Goal: Communication & Community: Answer question/provide support

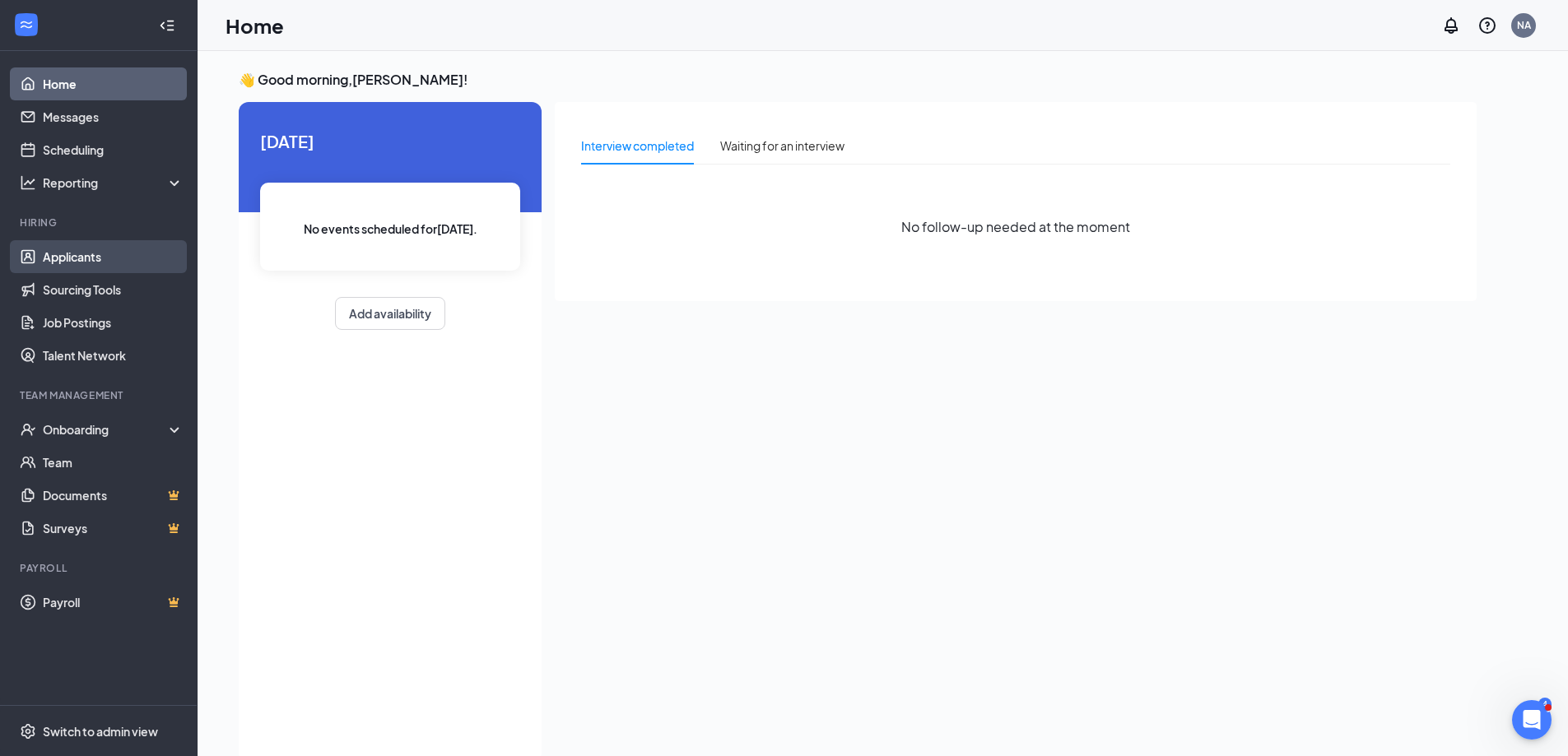
click at [74, 258] on link "Applicants" at bounding box center [113, 257] width 141 height 33
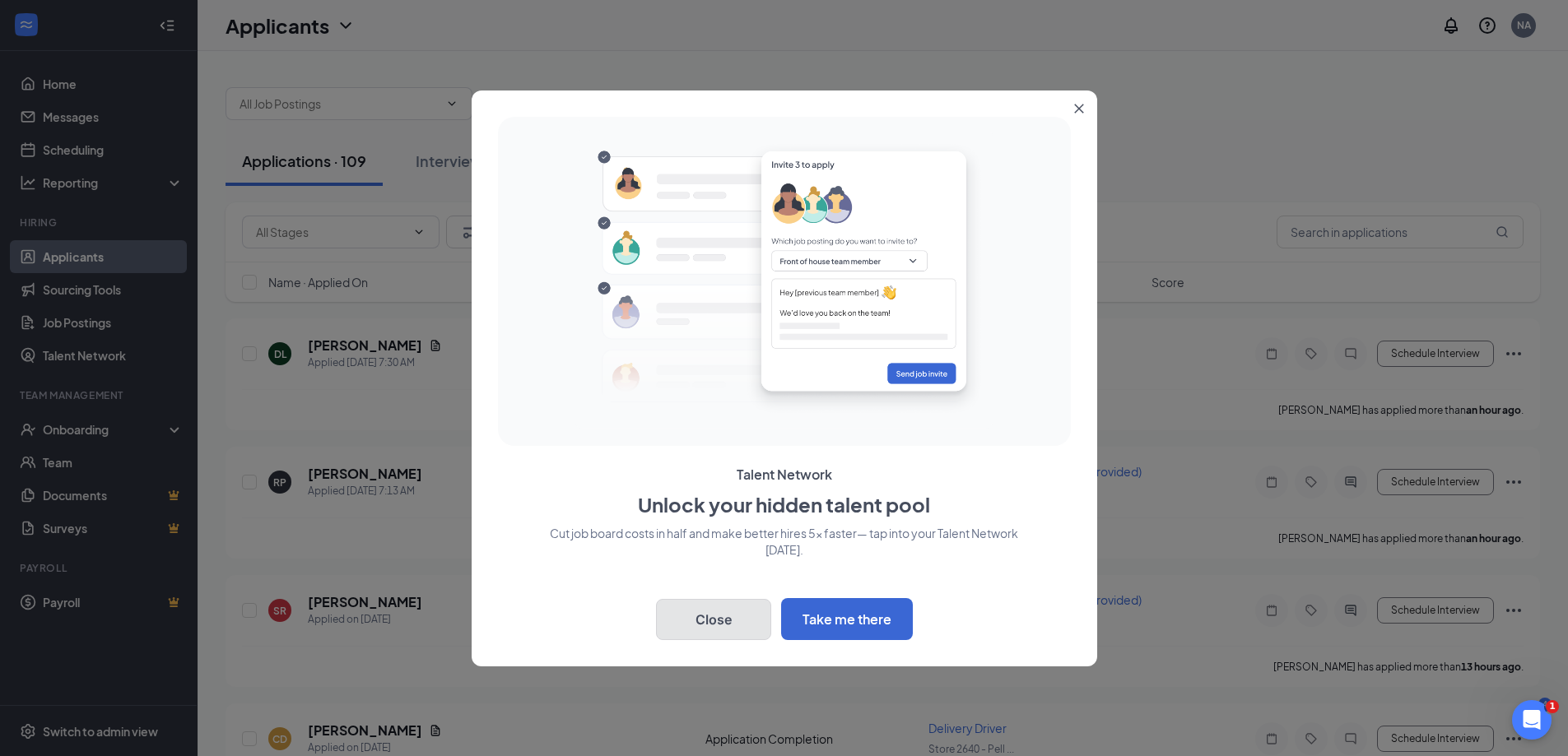
click at [716, 618] on button "Close" at bounding box center [713, 619] width 115 height 41
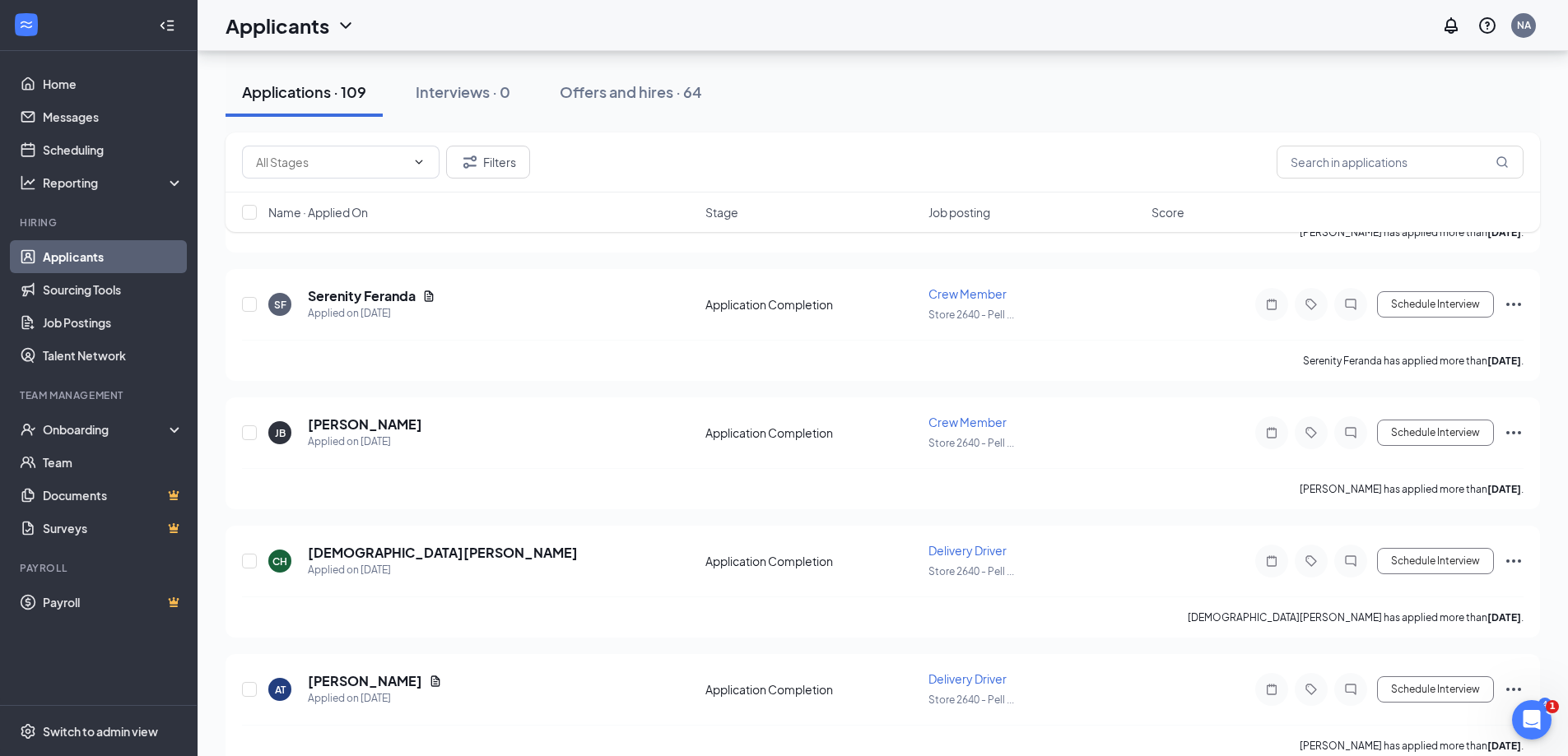
scroll to position [125, 0]
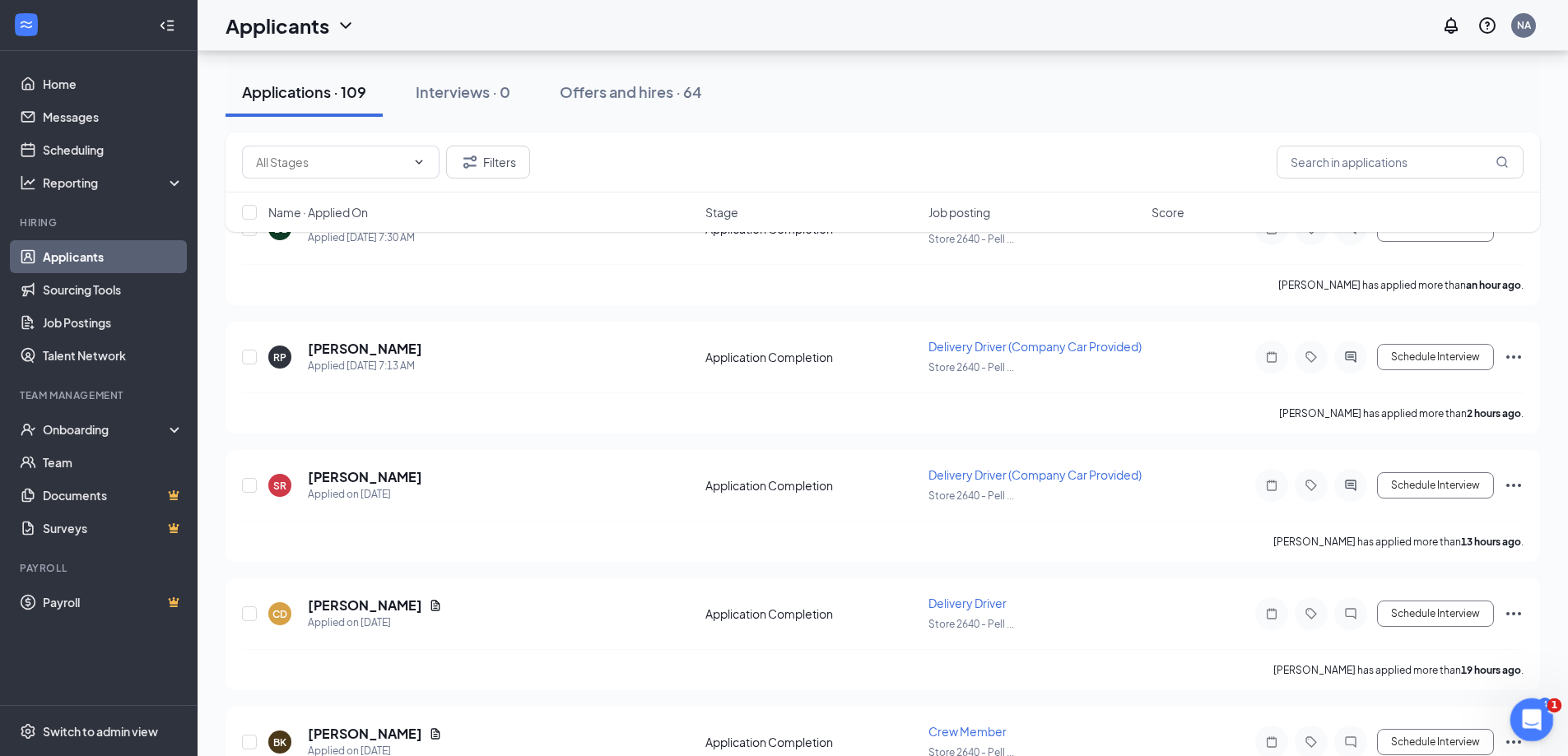
click at [1532, 736] on div "Open Intercom Messenger" at bounding box center [1529, 718] width 55 height 55
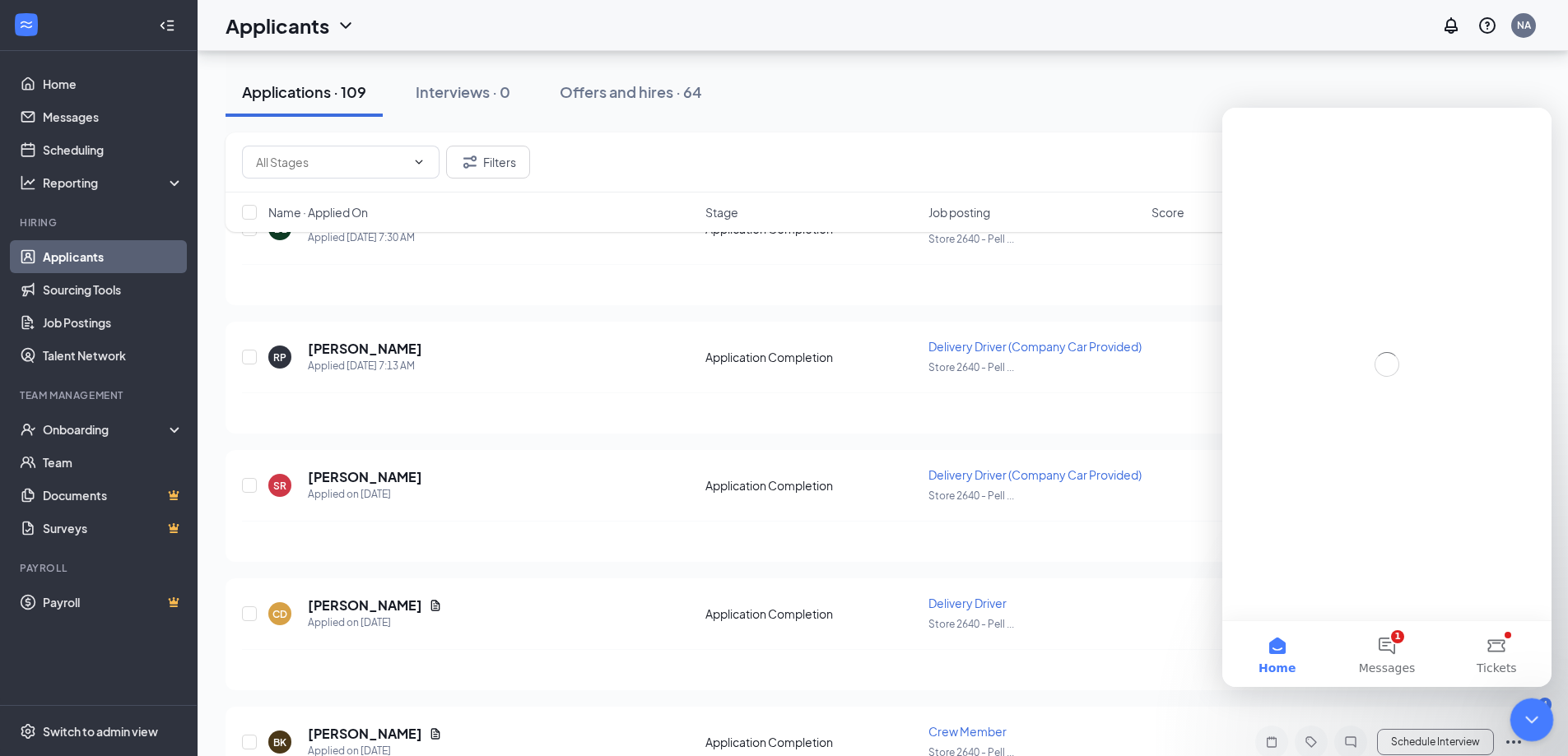
scroll to position [0, 0]
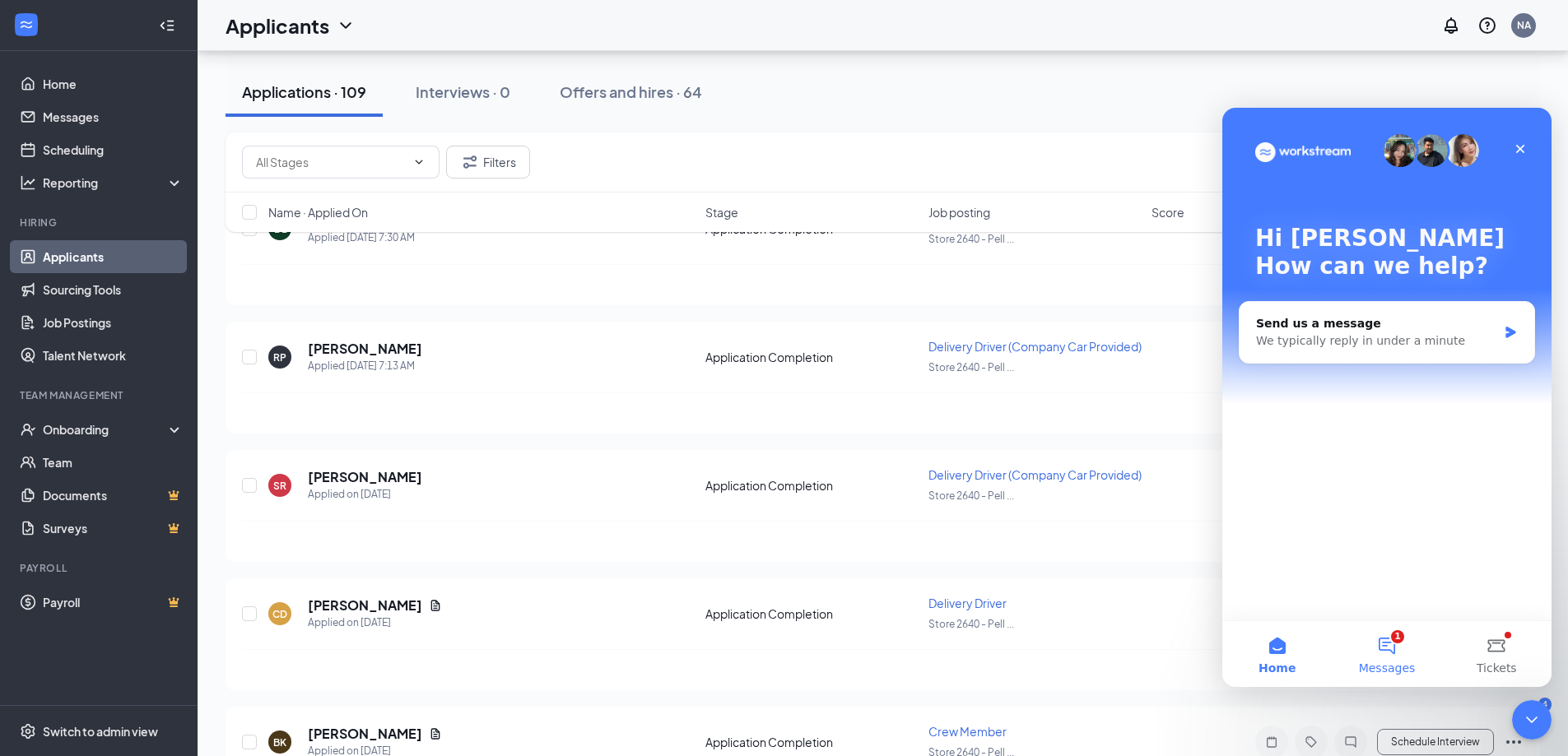
click at [1382, 653] on button "1 Messages" at bounding box center [1387, 653] width 109 height 65
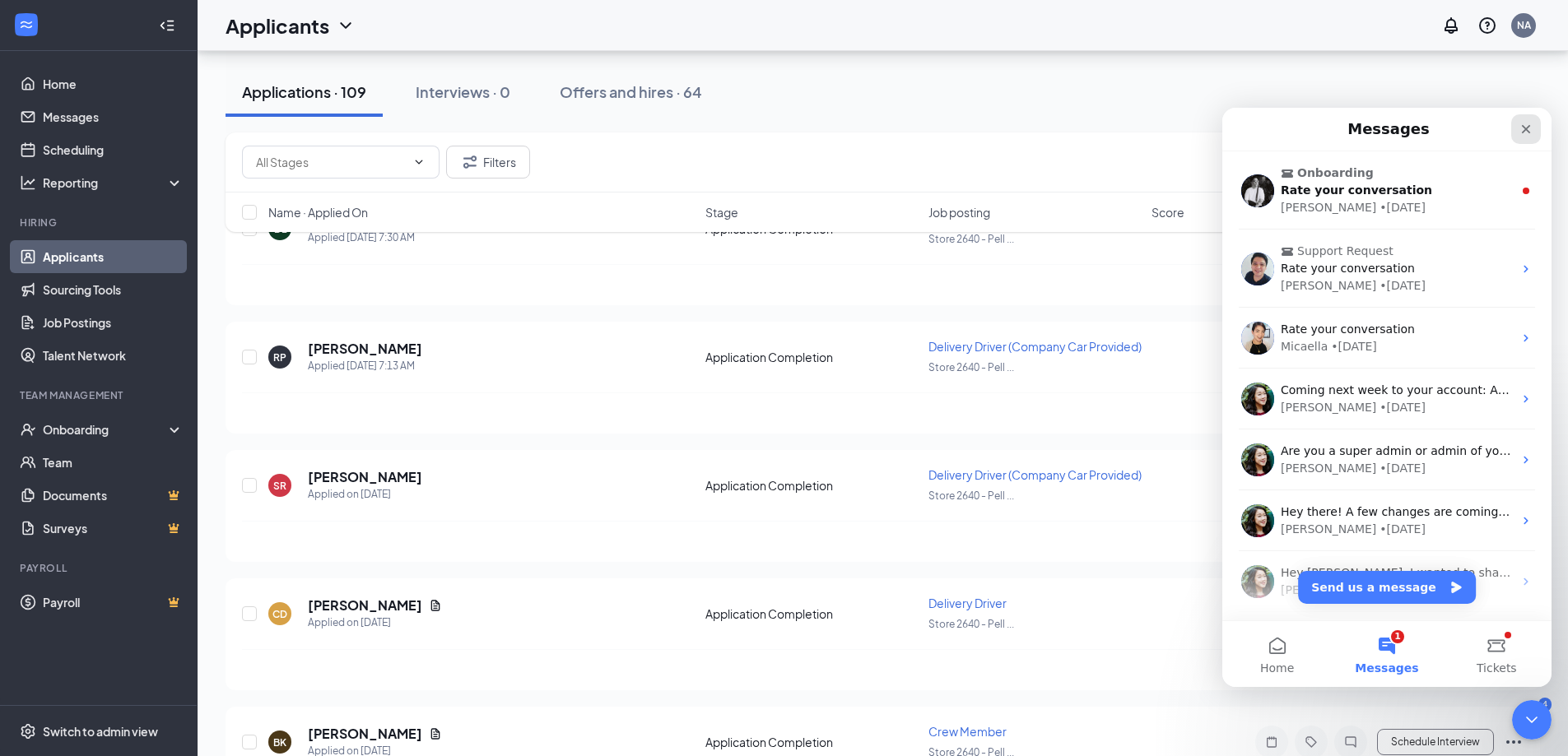
click at [1530, 130] on icon "Close" at bounding box center [1526, 129] width 13 height 13
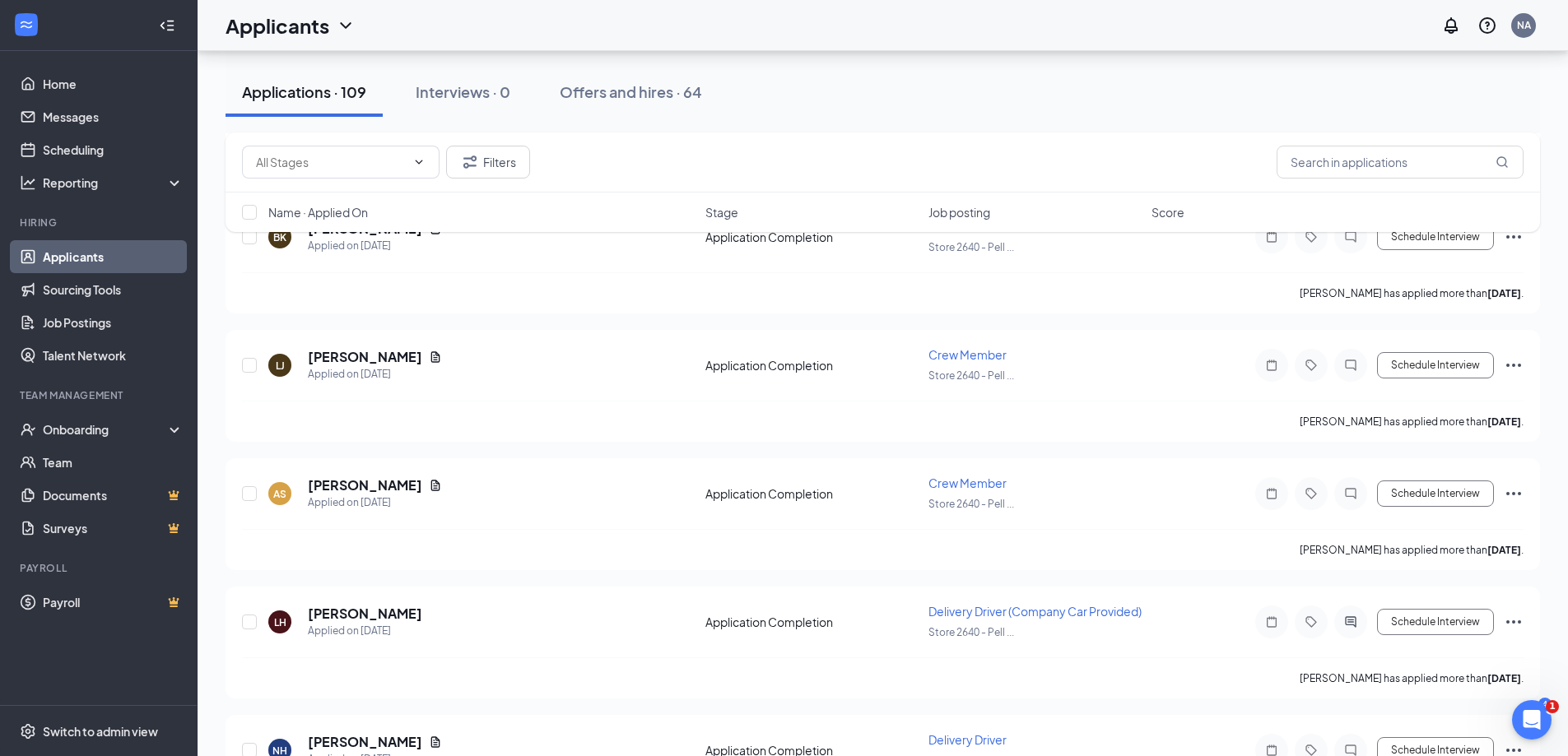
scroll to position [658, 0]
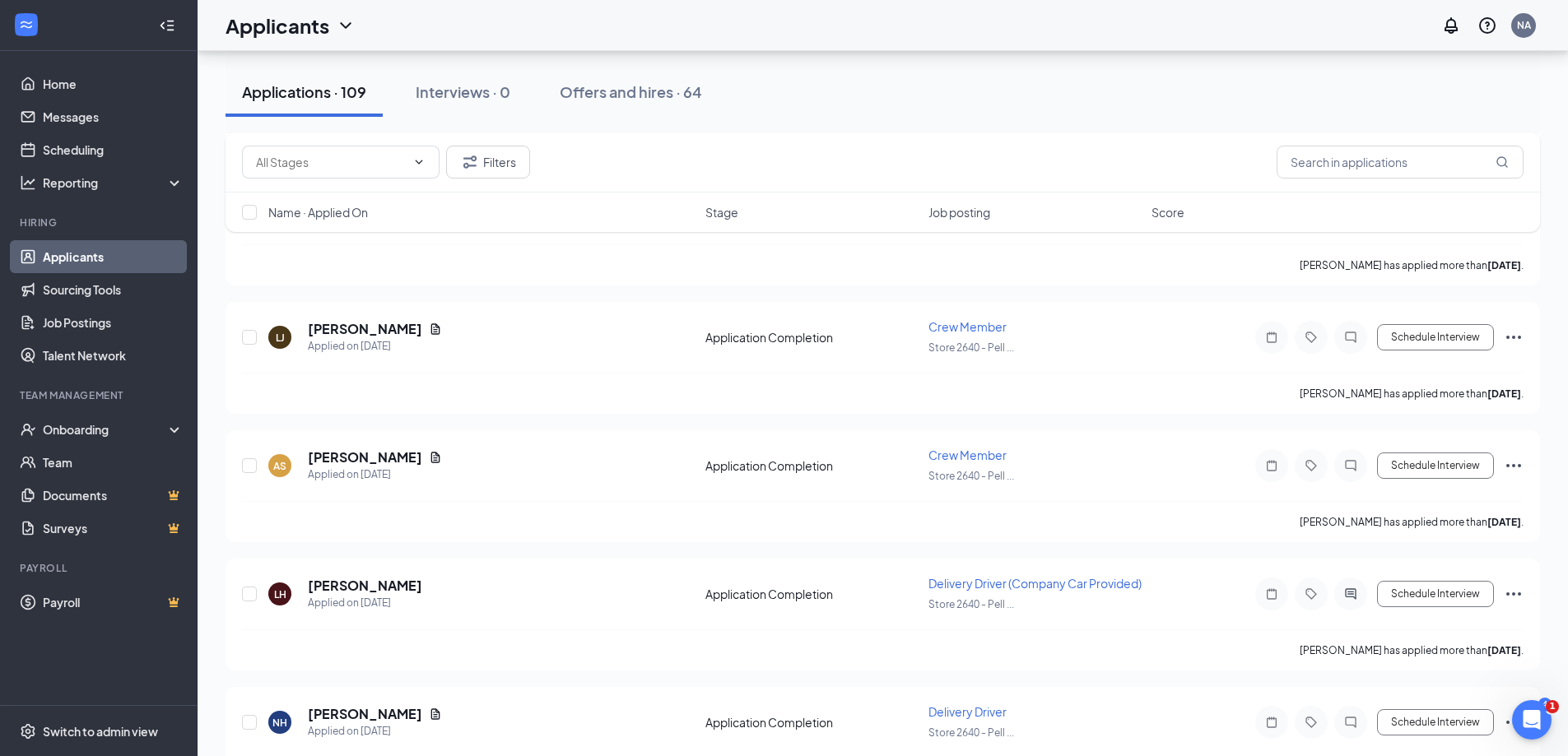
click at [425, 166] on icon "ChevronDown" at bounding box center [419, 162] width 13 height 13
click at [479, 163] on icon "Filter" at bounding box center [470, 162] width 20 height 20
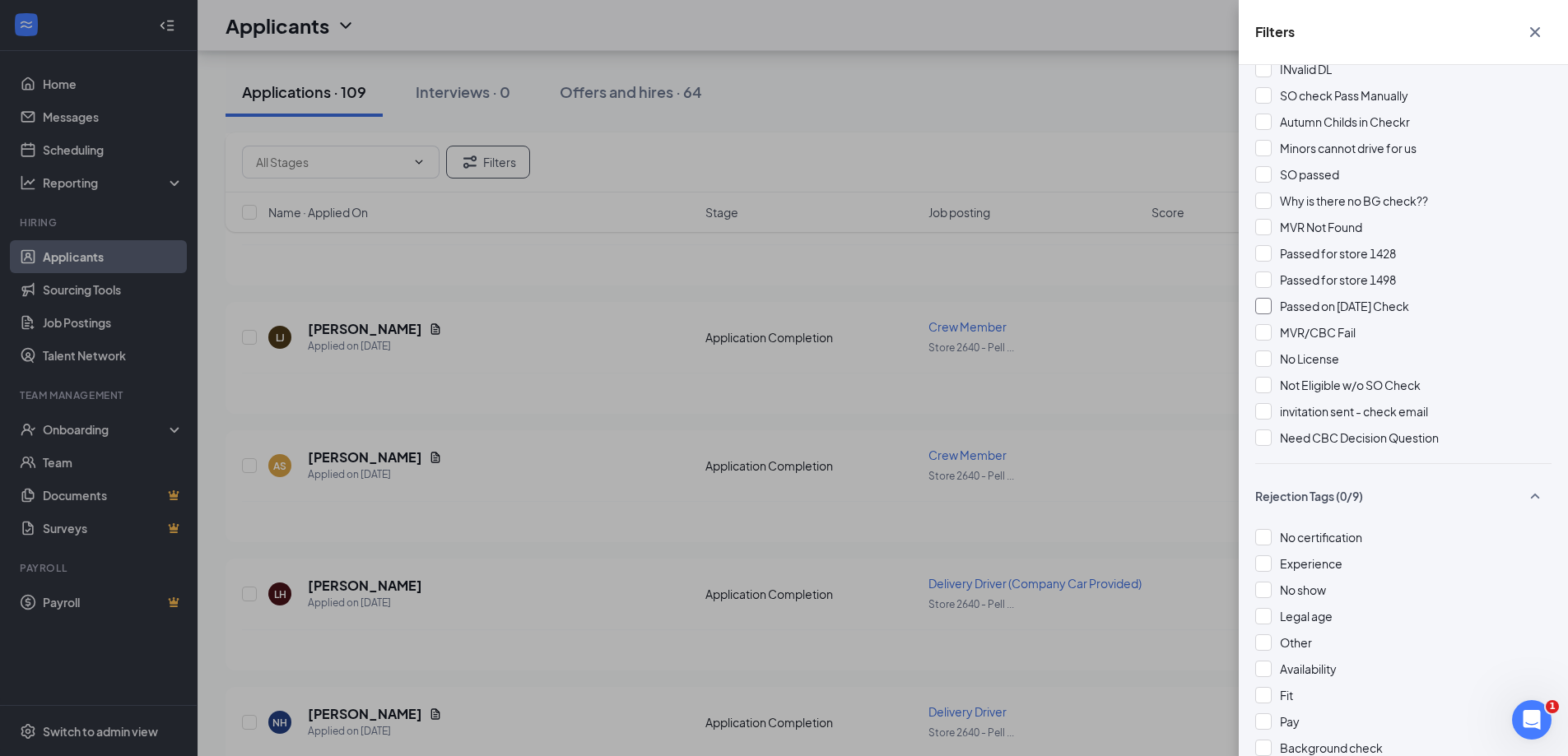
scroll to position [1881, 0]
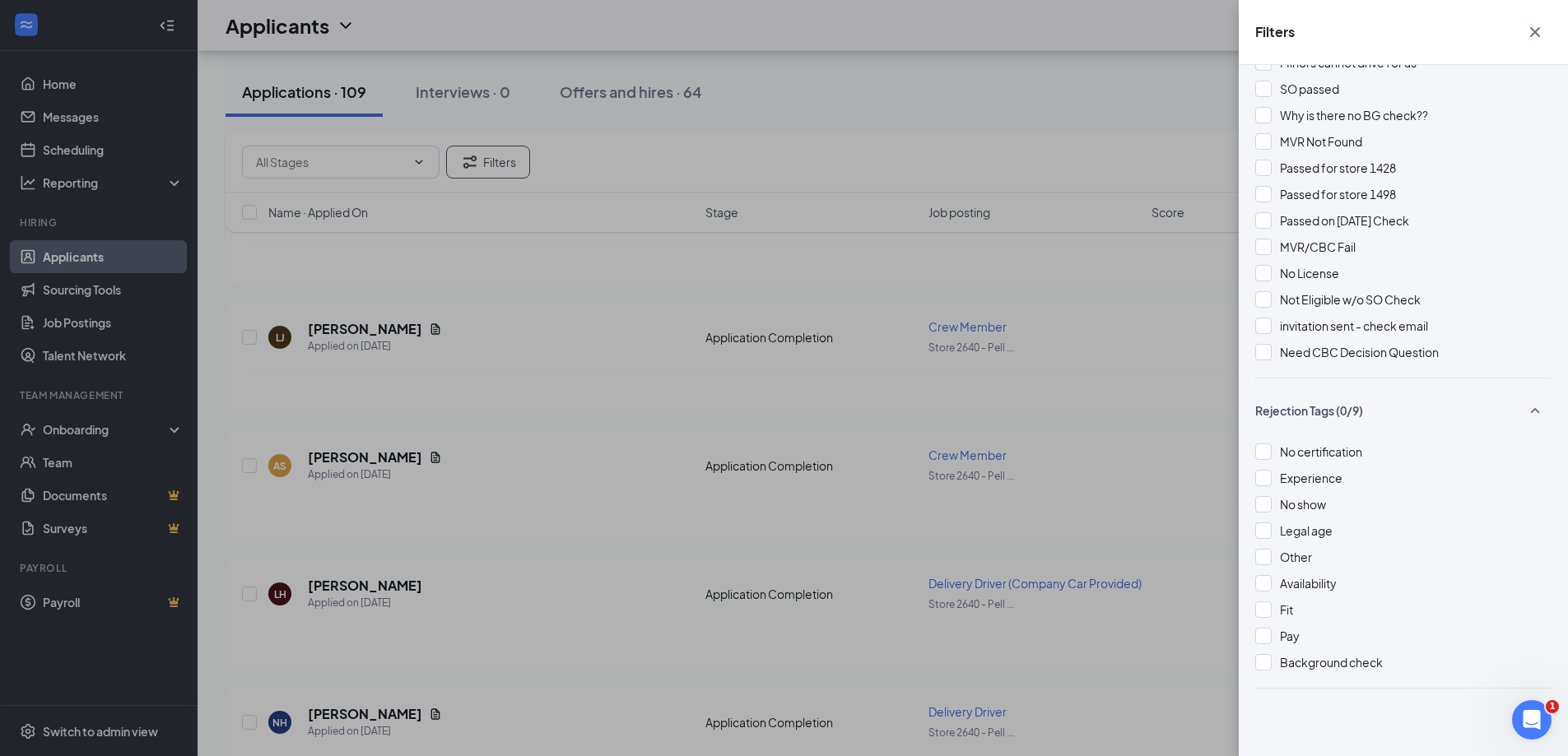
click at [1114, 330] on div "Filters Applicant Status (0/5) Unread message Hasn't messaged back Stuck in sta…" at bounding box center [784, 378] width 1568 height 756
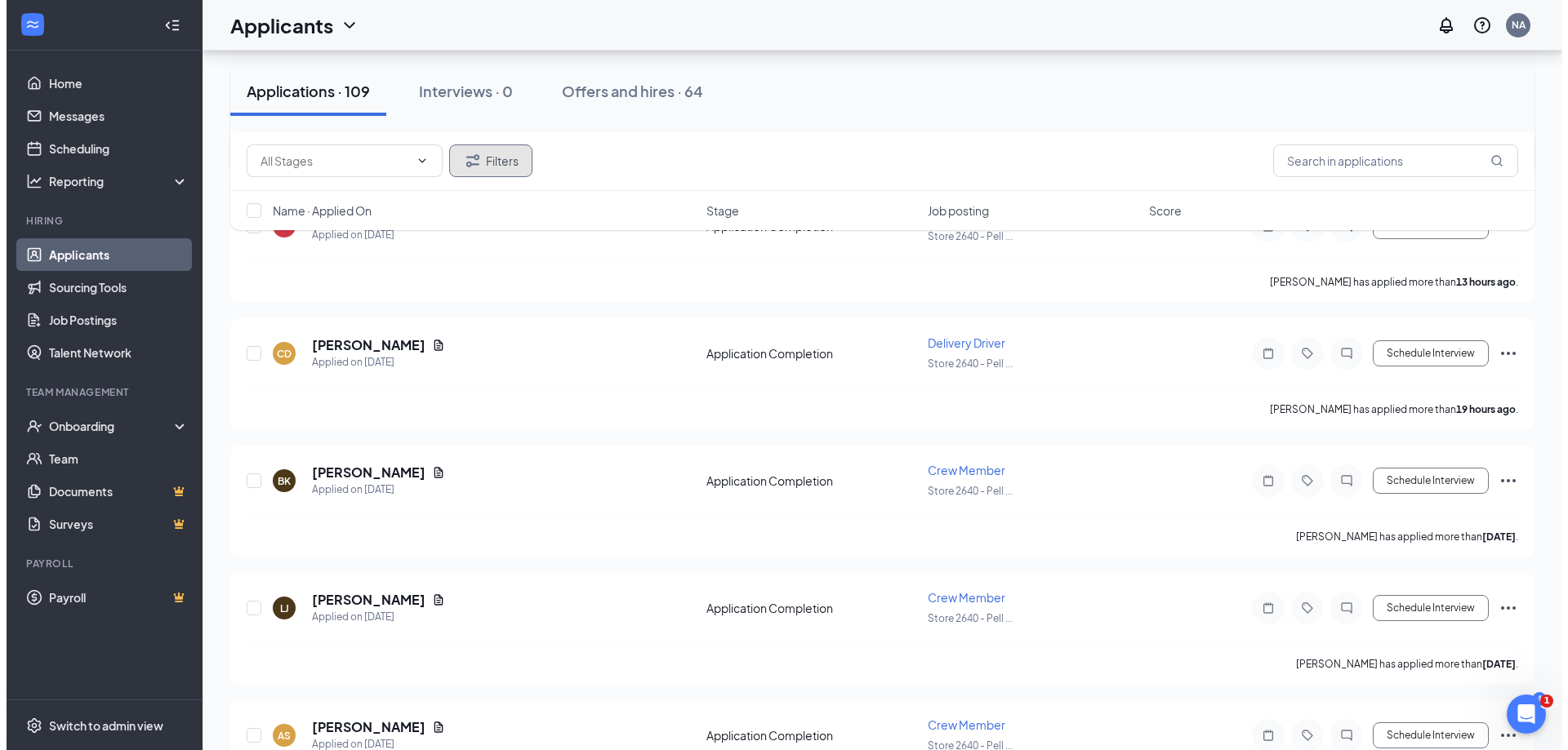
scroll to position [408, 0]
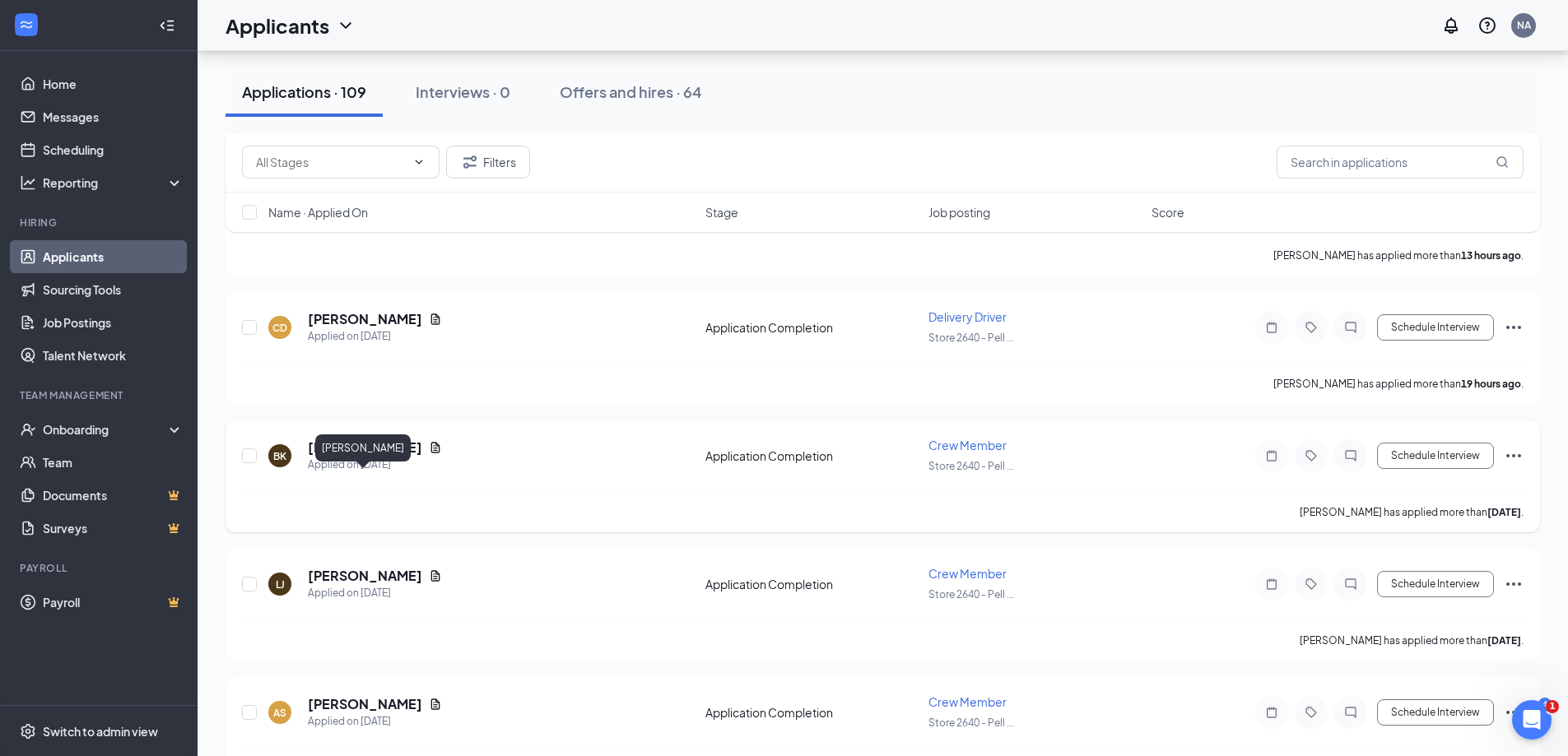
click at [363, 456] on h5 "[PERSON_NAME]" at bounding box center [365, 448] width 114 height 18
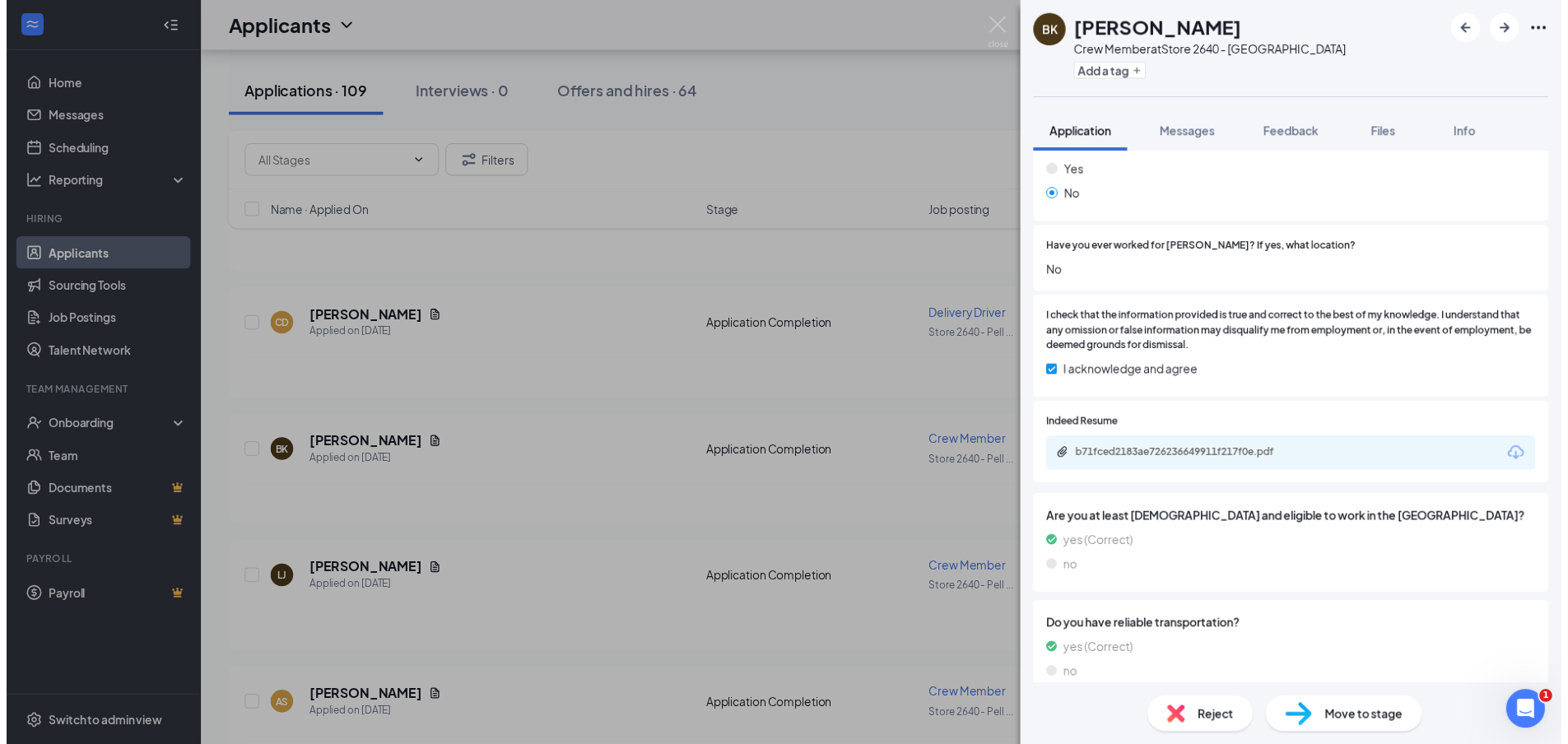
scroll to position [515, 0]
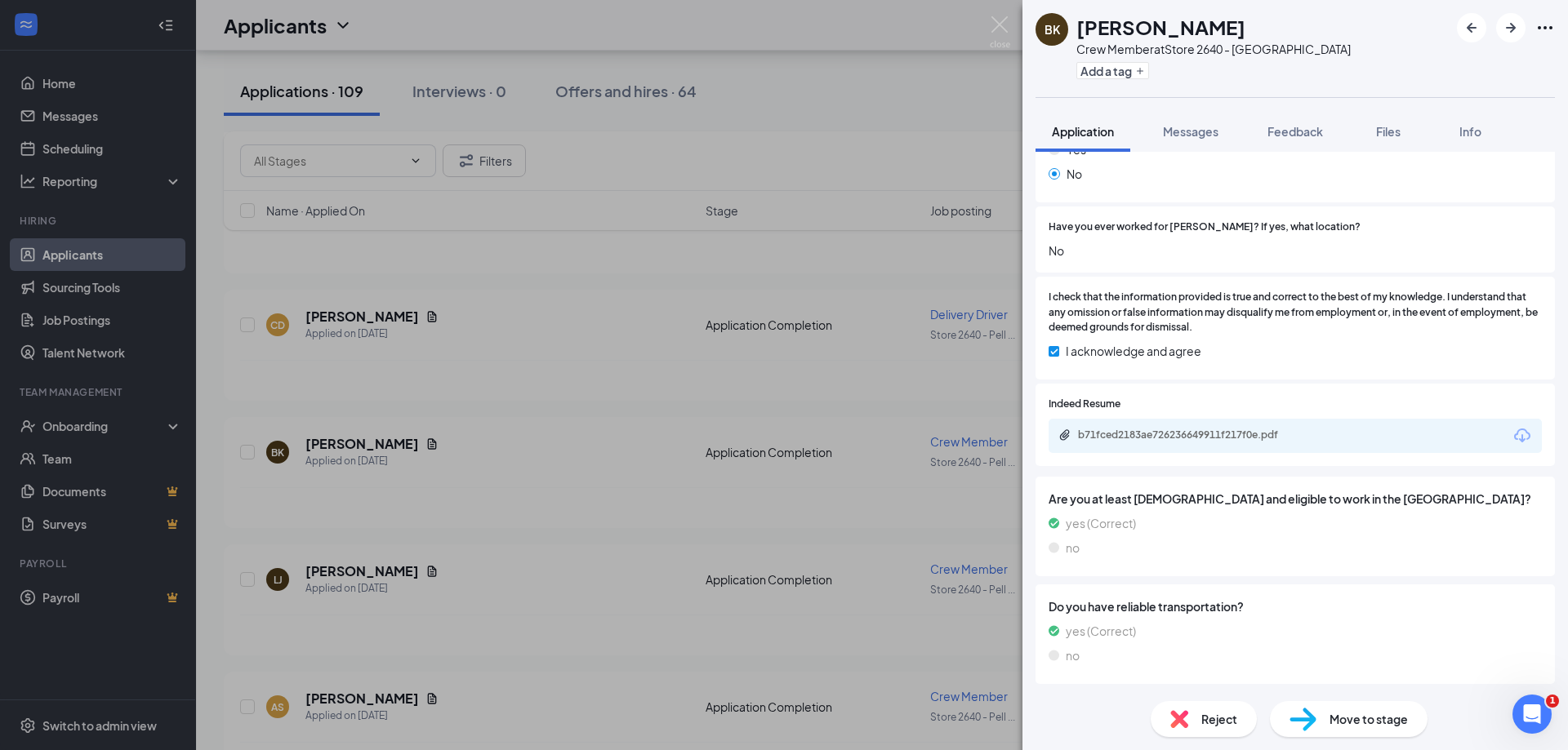
click at [1201, 426] on div "b71fced2183ae726236649911f217f0e.pdf" at bounding box center [1295, 436] width 493 height 35
click at [1198, 435] on div "b71fced2183ae726236649911f217f0e.pdf" at bounding box center [1192, 435] width 228 height 13
click at [569, 552] on div "BK Brianna Knepper Crew Member at Store 2640 - Pell City Add a tag Application …" at bounding box center [784, 375] width 1568 height 750
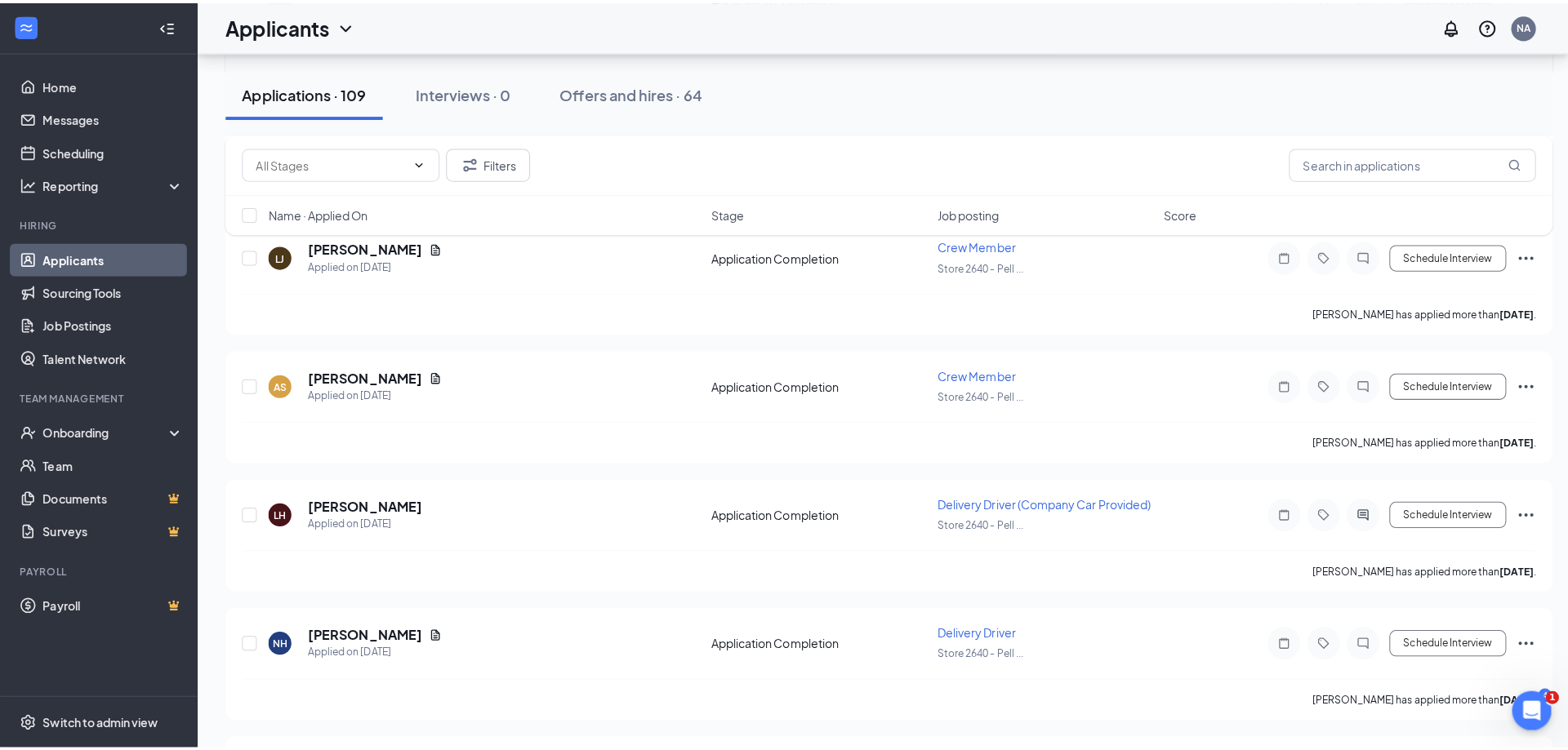
scroll to position [817, 0]
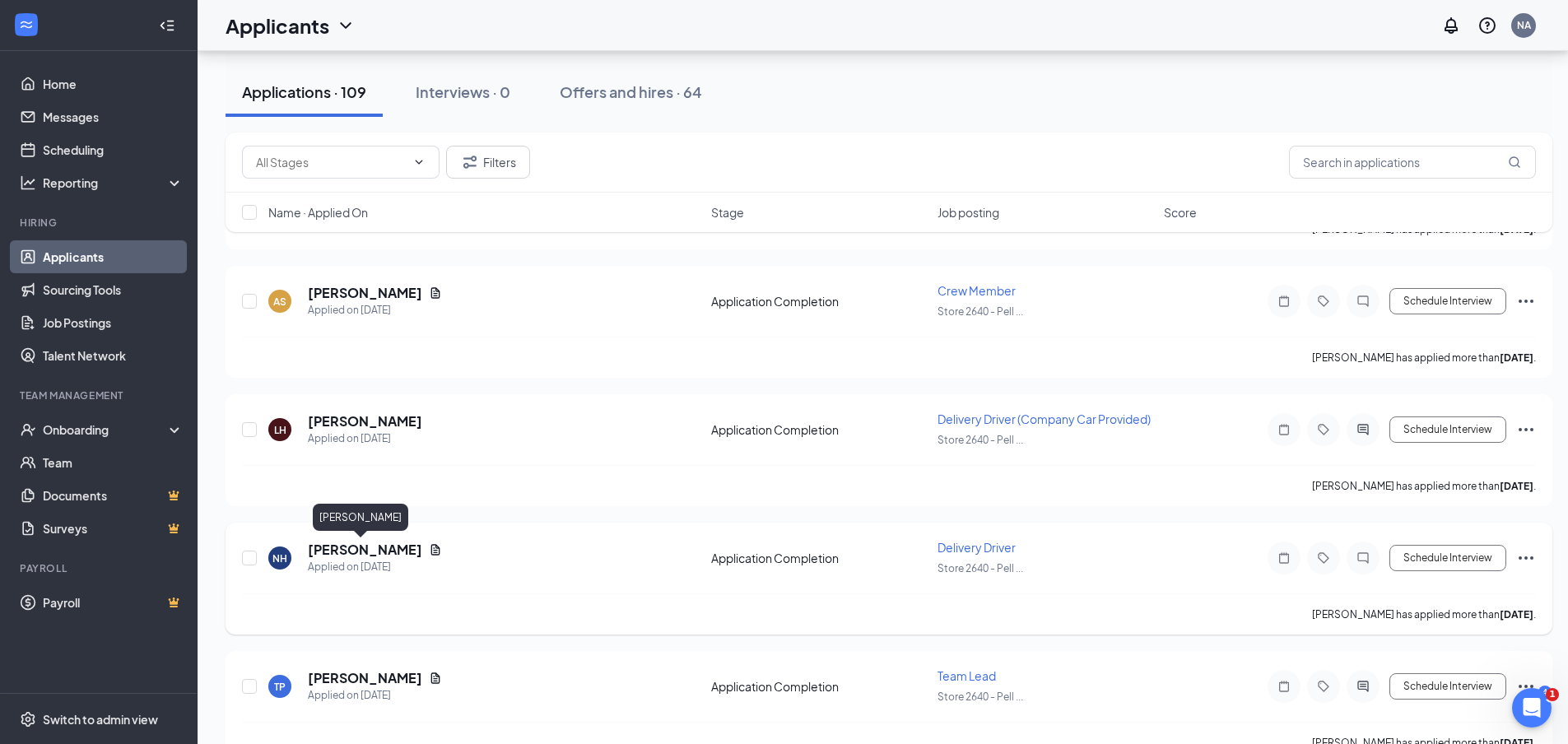
click at [338, 549] on h5 "[PERSON_NAME]" at bounding box center [365, 550] width 114 height 18
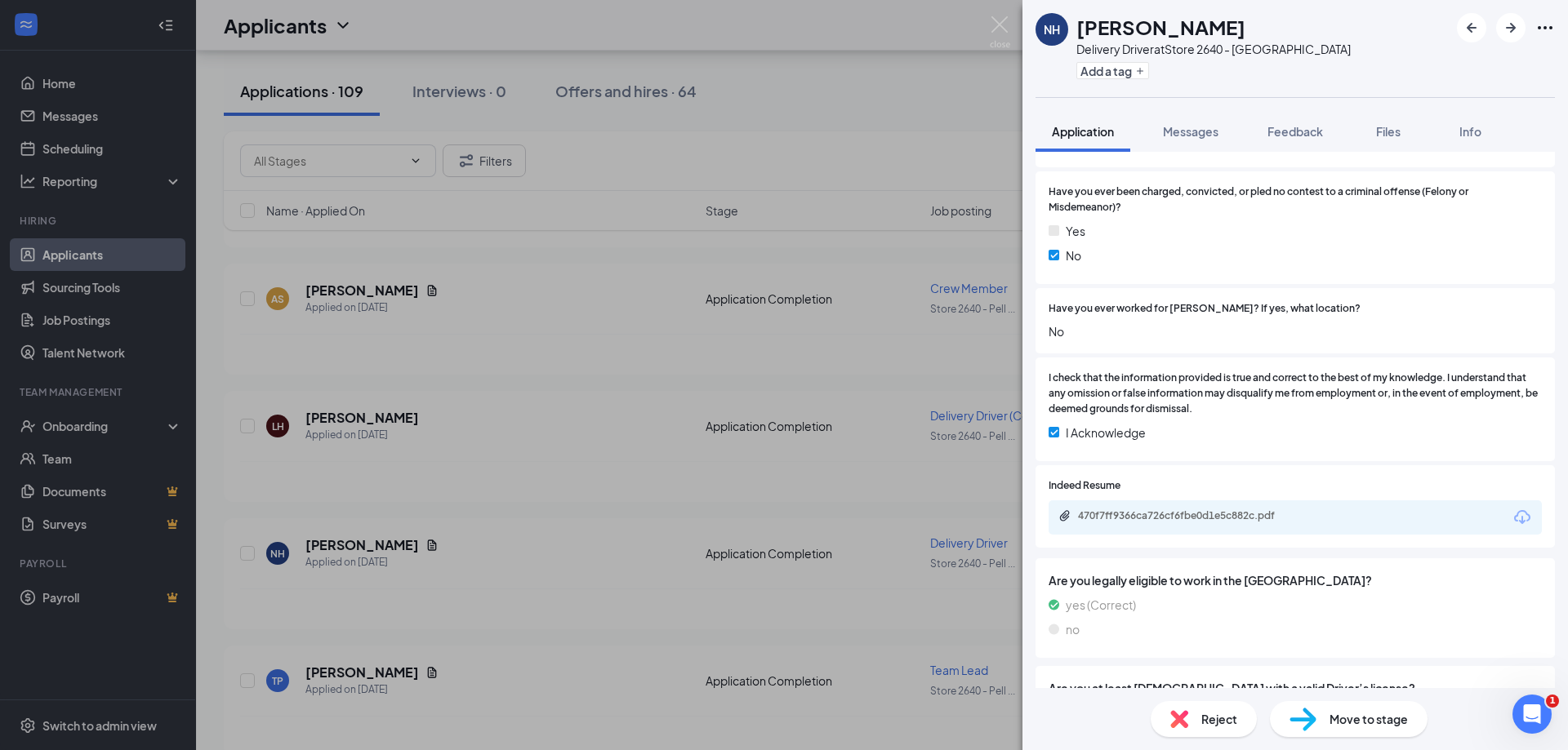
scroll to position [572, 0]
click at [1209, 523] on div "470f7ff9366ca726cf6fbe0d1e5c882c.pdf" at bounding box center [1191, 515] width 265 height 16
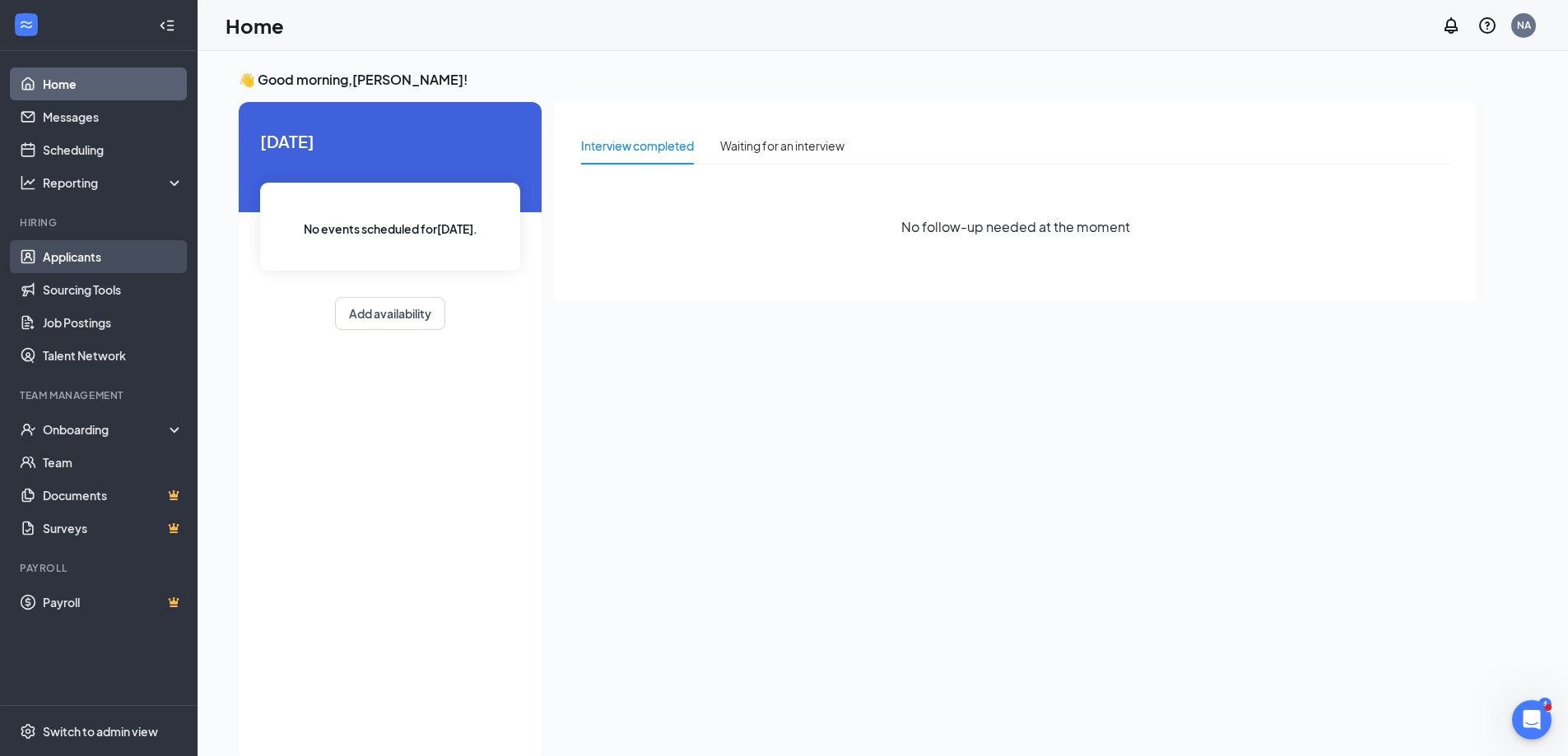
click at [70, 250] on link "Applicants" at bounding box center [113, 257] width 141 height 33
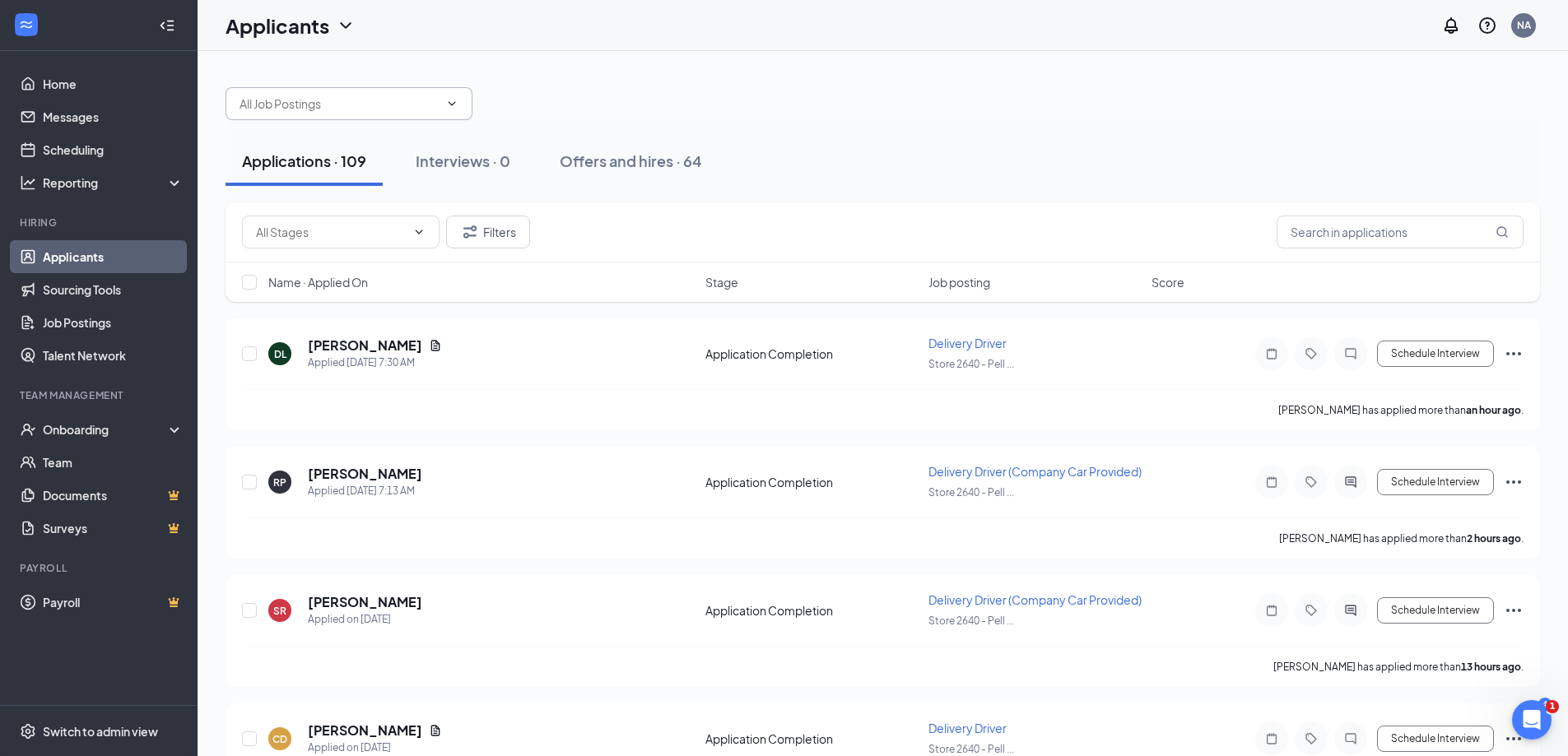
click at [457, 100] on icon "ChevronDown" at bounding box center [452, 104] width 13 height 13
click at [456, 97] on icon "ChevronDown" at bounding box center [452, 104] width 13 height 13
click at [446, 104] on icon "ChevronDown" at bounding box center [452, 104] width 13 height 13
click at [427, 225] on span at bounding box center [340, 232] width 197 height 33
drag, startPoint x: 450, startPoint y: 104, endPoint x: 458, endPoint y: 98, distance: 10.0
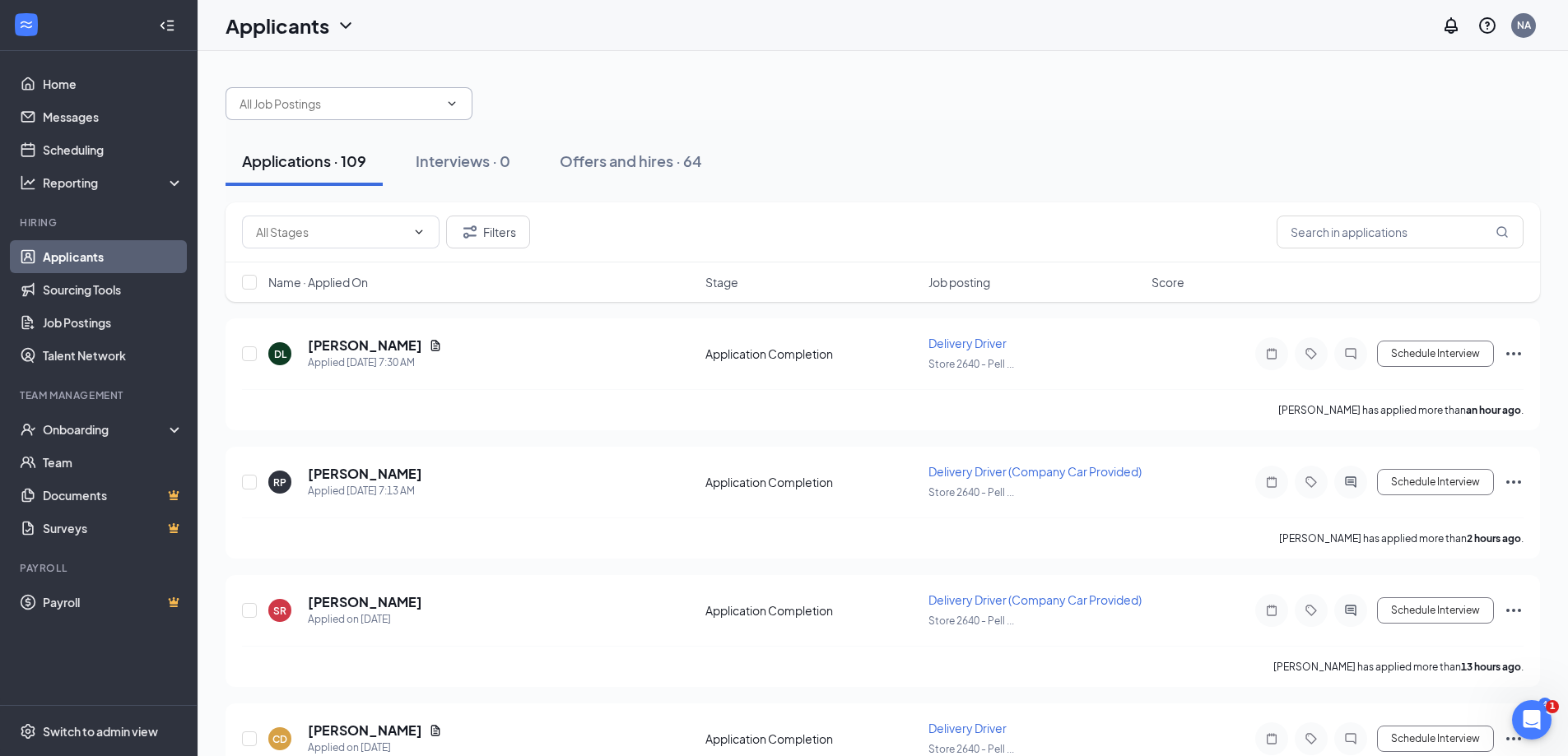
click at [451, 104] on icon "ChevronDown" at bounding box center [452, 104] width 13 height 13
click at [457, 107] on icon "ChevronDown" at bounding box center [452, 104] width 13 height 13
type input "driver"
click at [397, 154] on div "Applications · 109 Interviews · 0 Offers and hires · 64" at bounding box center [882, 161] width 1315 height 50
click at [1368, 237] on input "text" at bounding box center [1400, 232] width 247 height 33
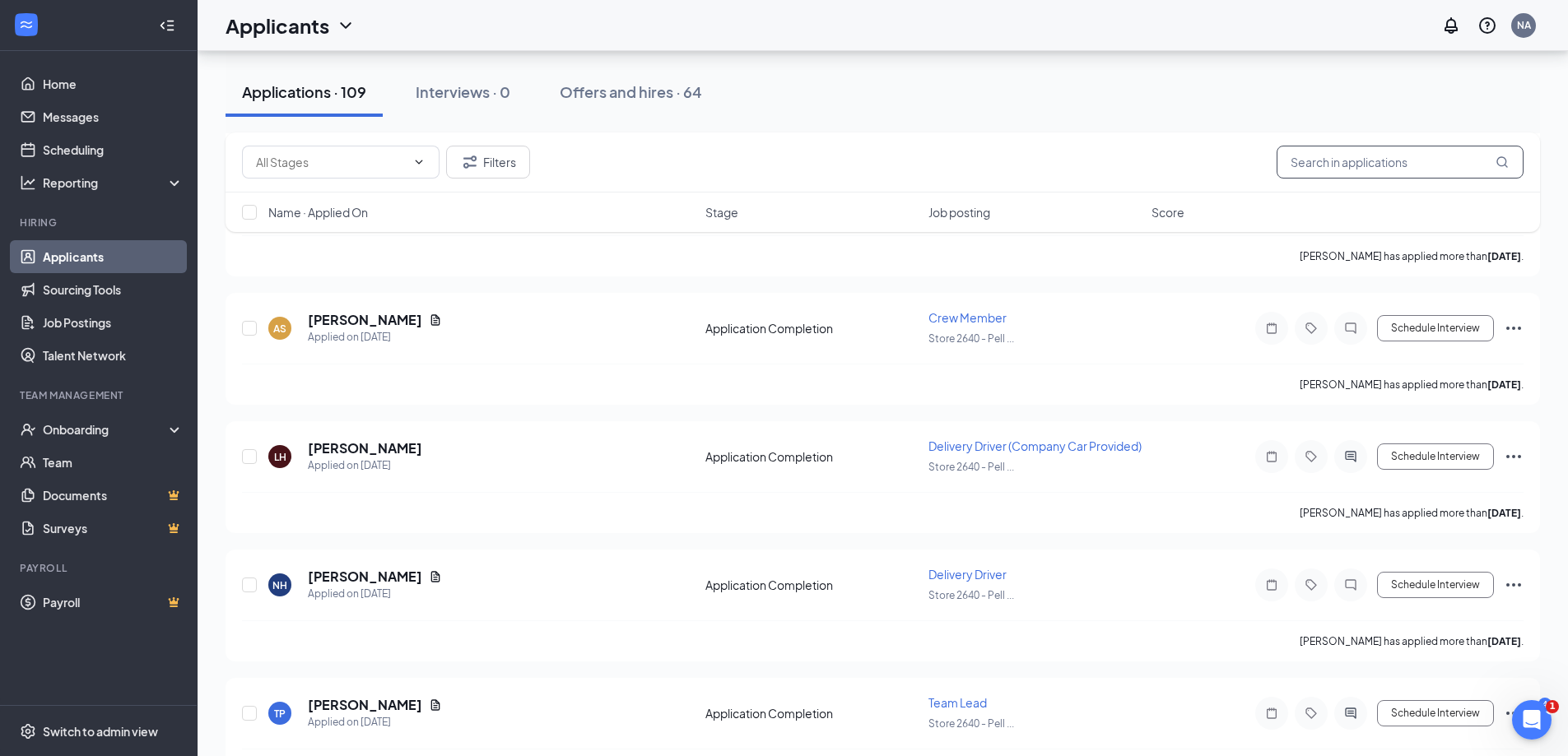
scroll to position [823, 0]
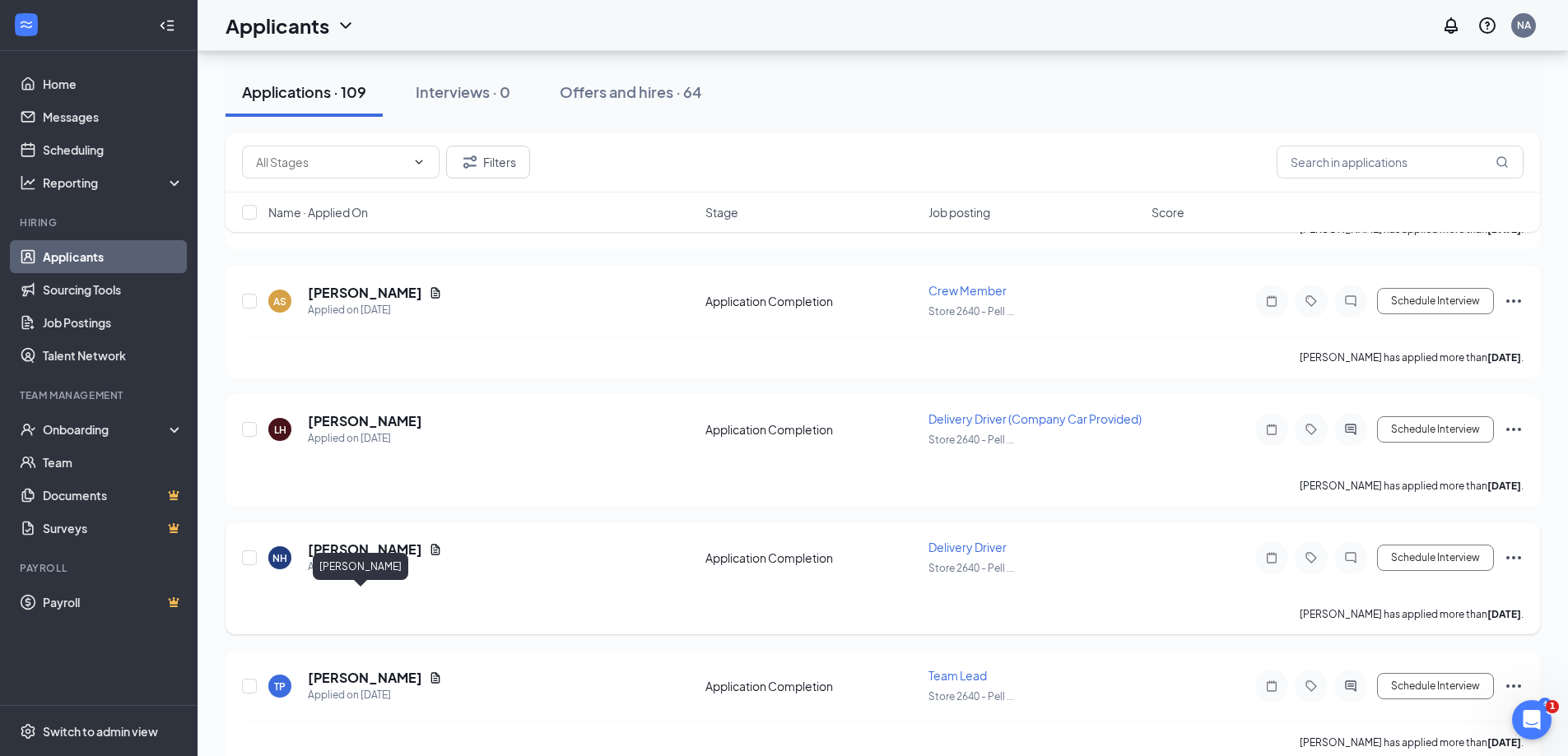
click at [350, 559] on h5 "[PERSON_NAME]" at bounding box center [365, 550] width 114 height 18
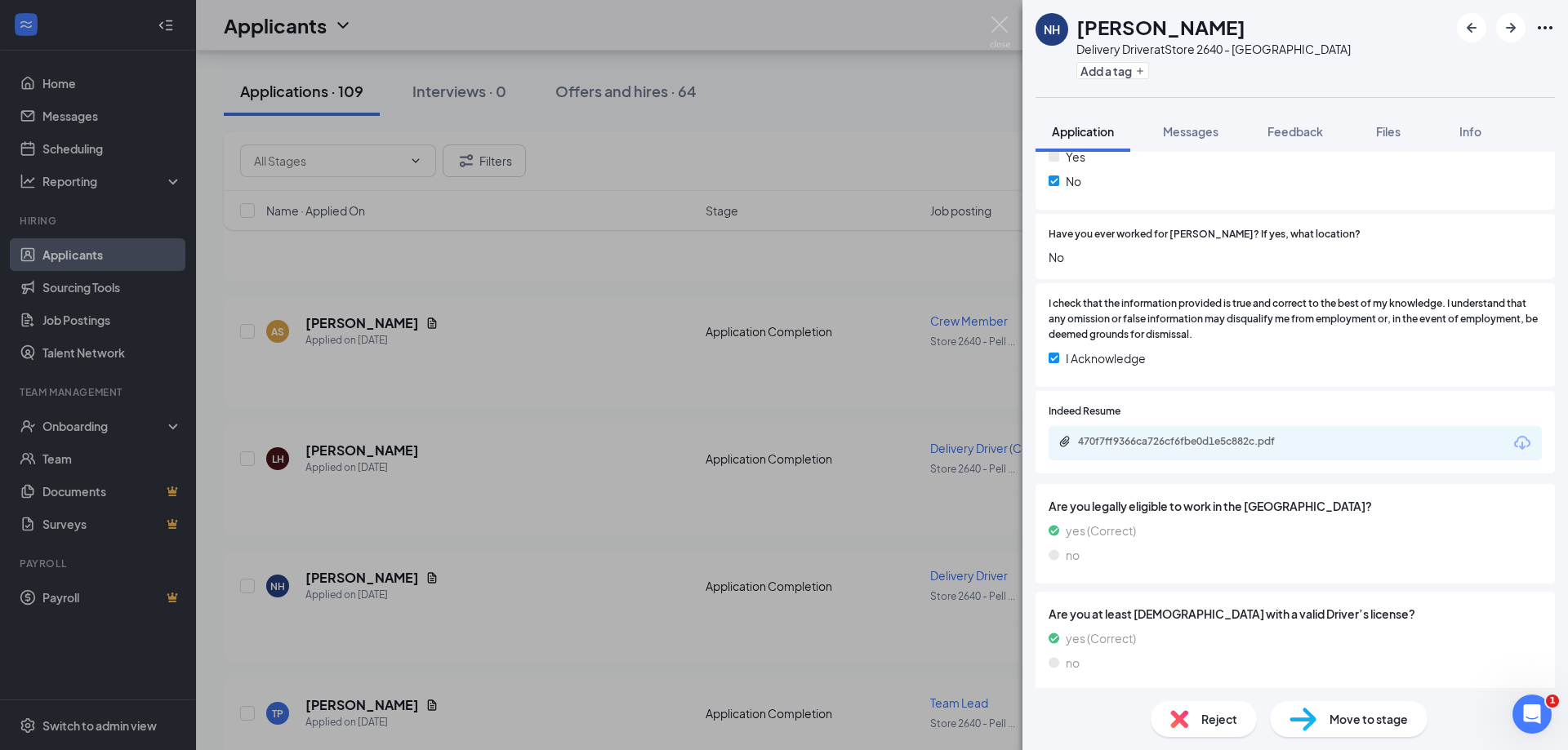
scroll to position [296, 0]
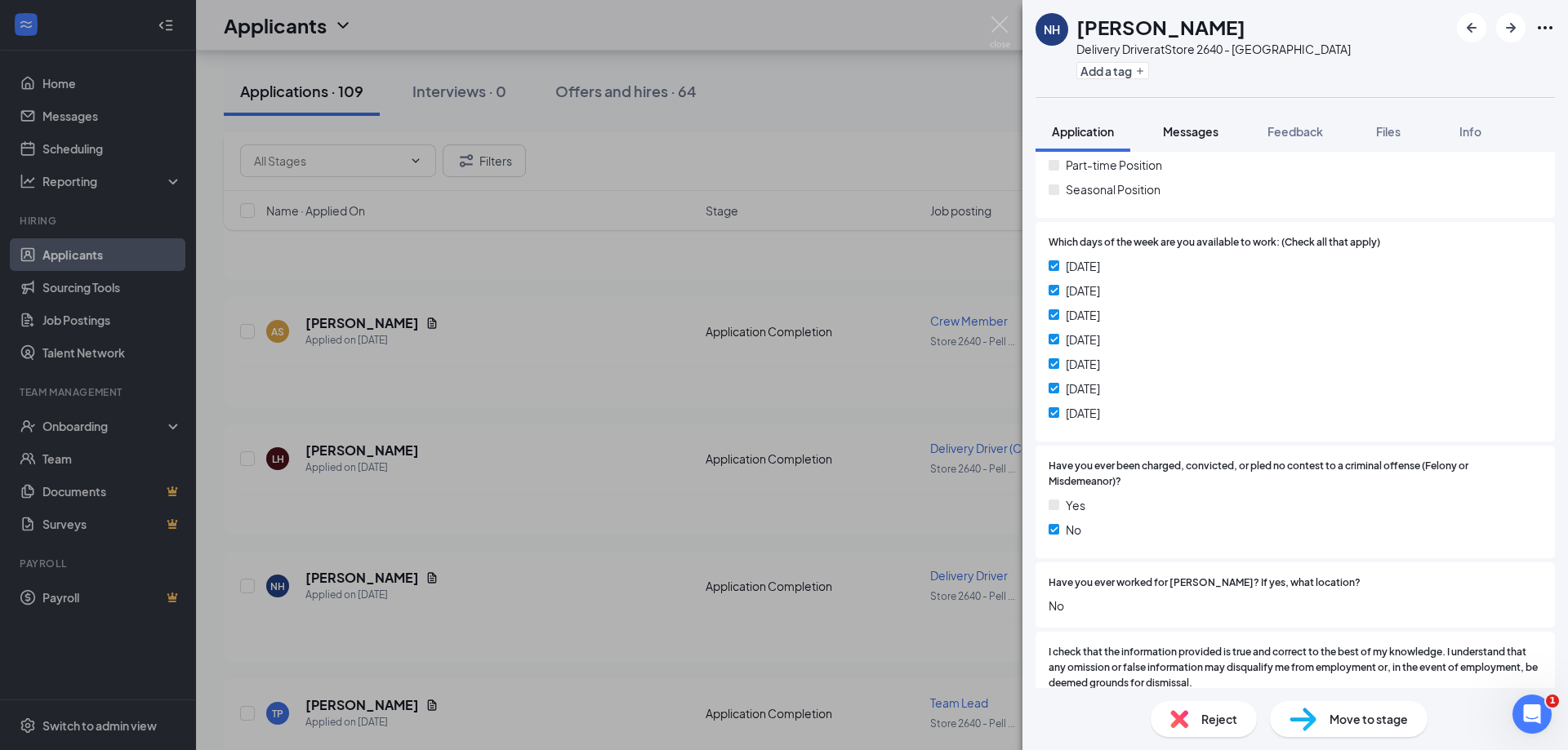
click at [1182, 140] on button "Messages" at bounding box center [1190, 131] width 88 height 41
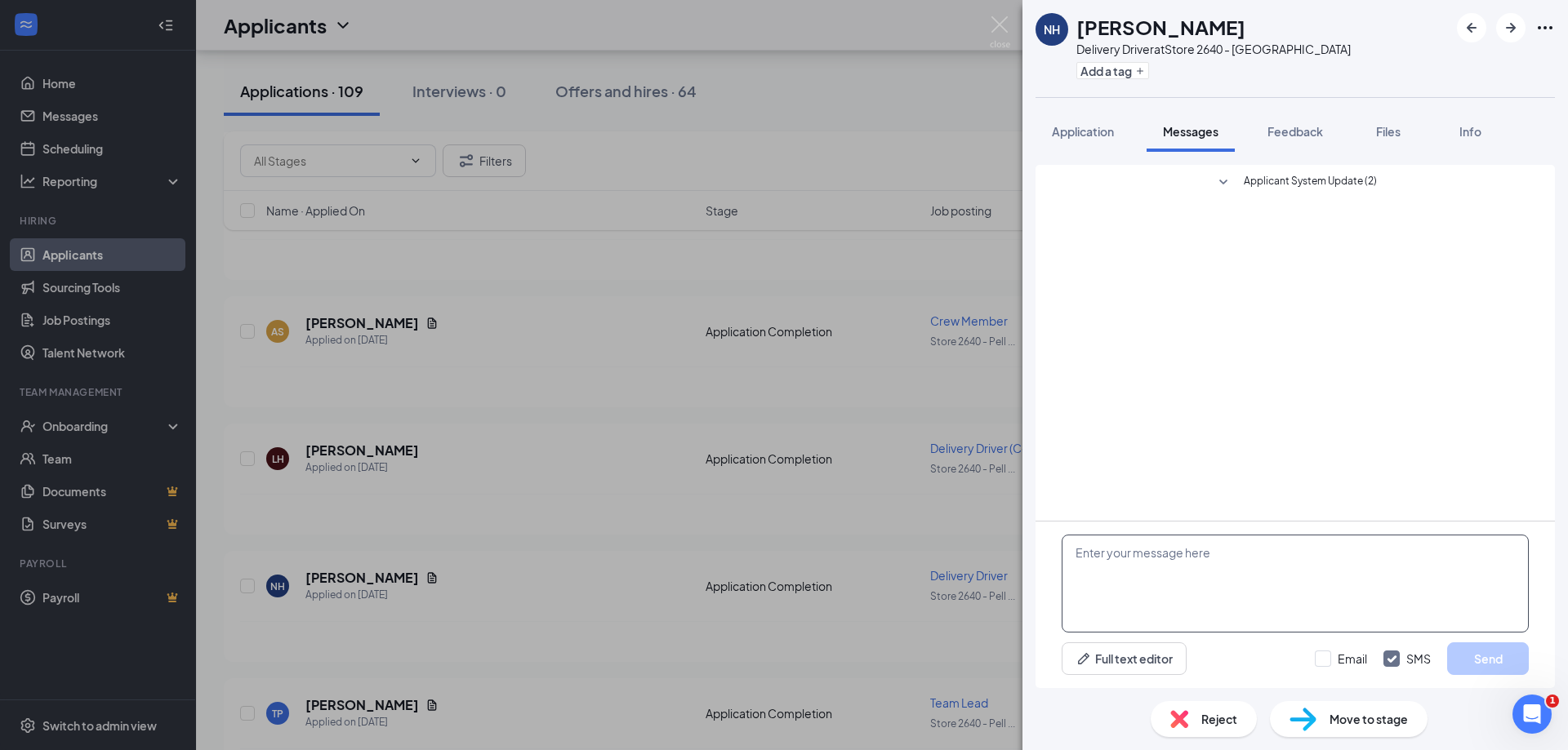
click at [1123, 545] on textarea at bounding box center [1295, 583] width 467 height 98
click at [1082, 549] on textarea "are you still interested in the driver position?" at bounding box center [1295, 583] width 467 height 98
type textarea "Salutations,are you still interested in the driver position?"
click at [1487, 656] on button "Send" at bounding box center [1487, 659] width 81 height 33
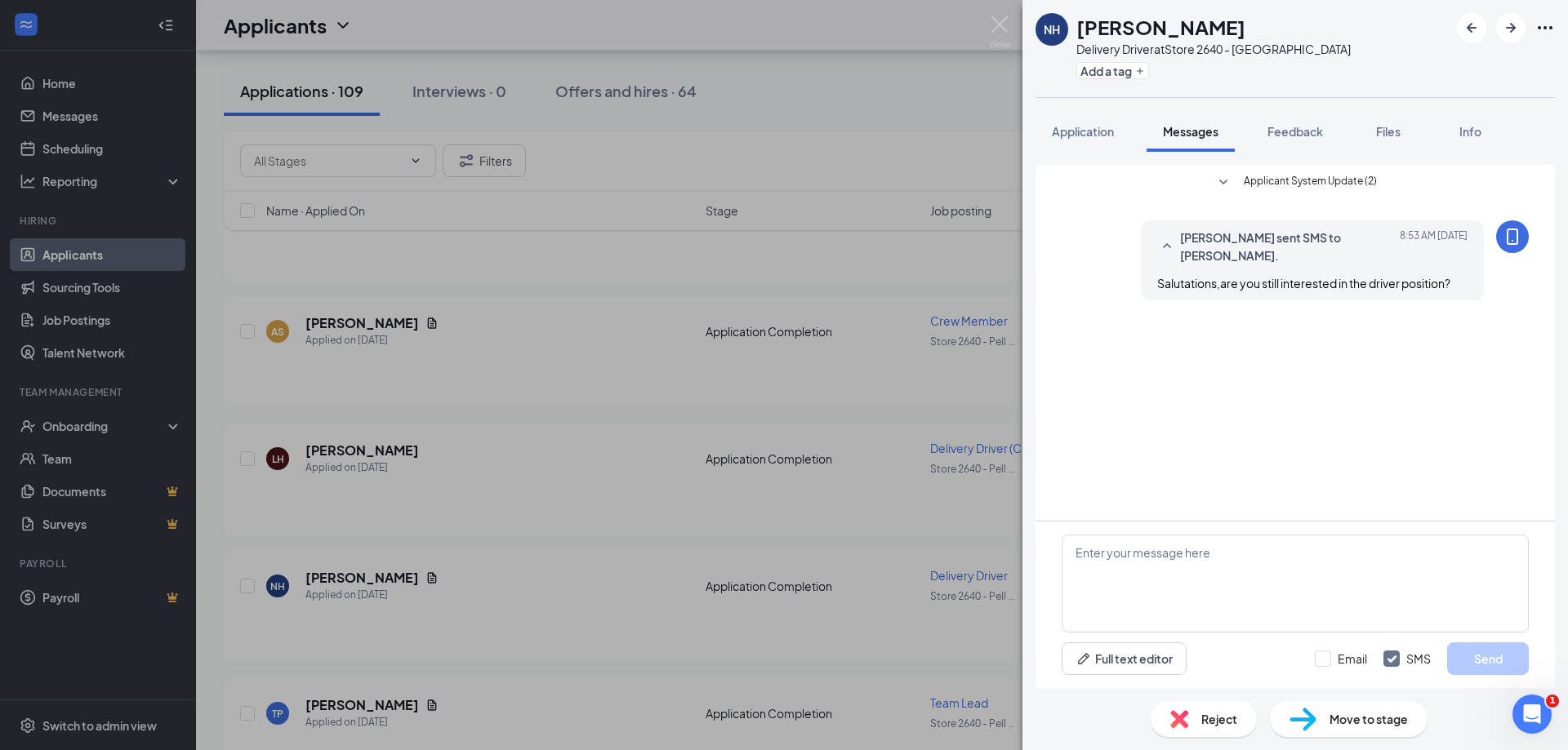
click at [491, 491] on div "NH [PERSON_NAME] Delivery Driver at Store 2640 - [GEOGRAPHIC_DATA] Add a tag Ap…" at bounding box center [784, 375] width 1568 height 750
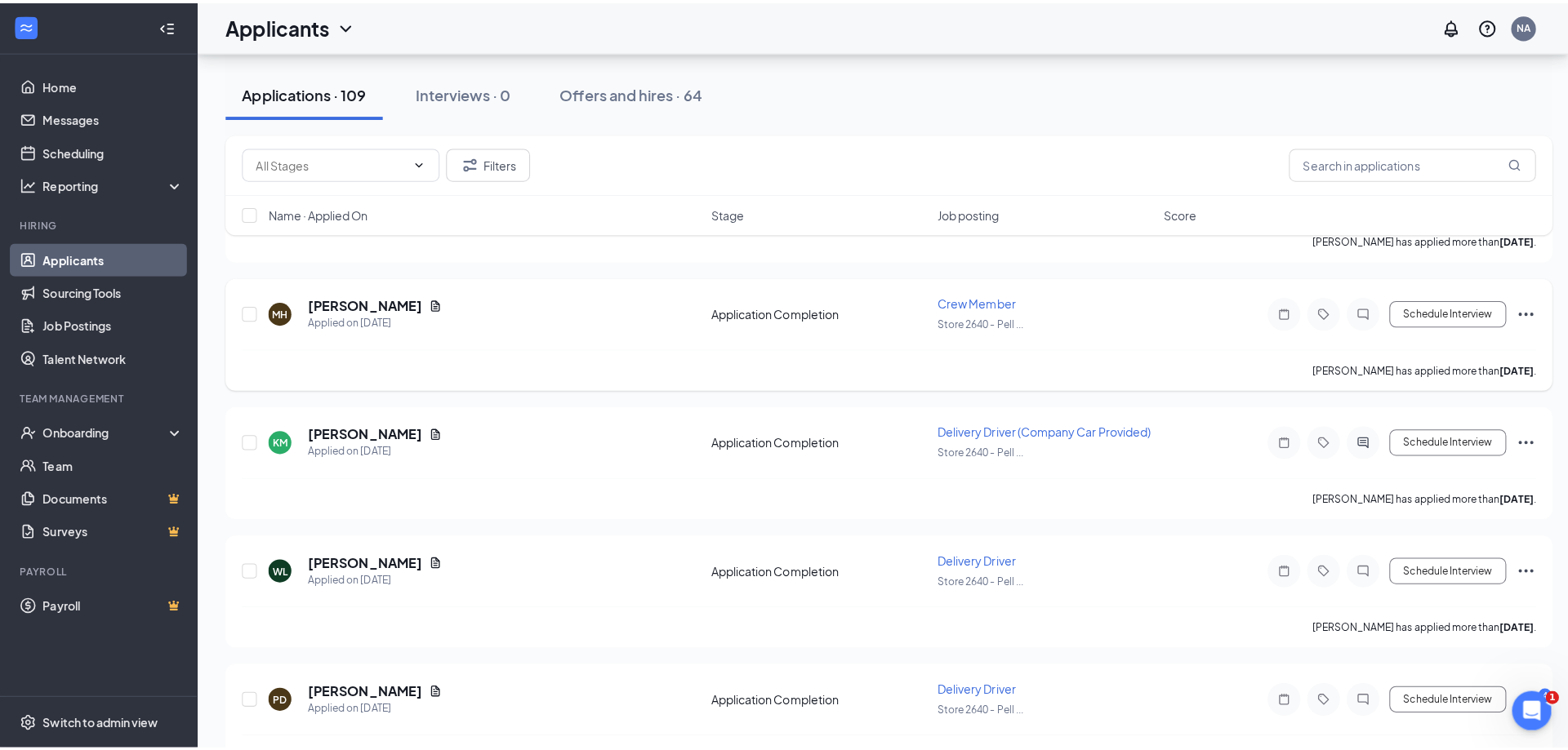
scroll to position [1600, 0]
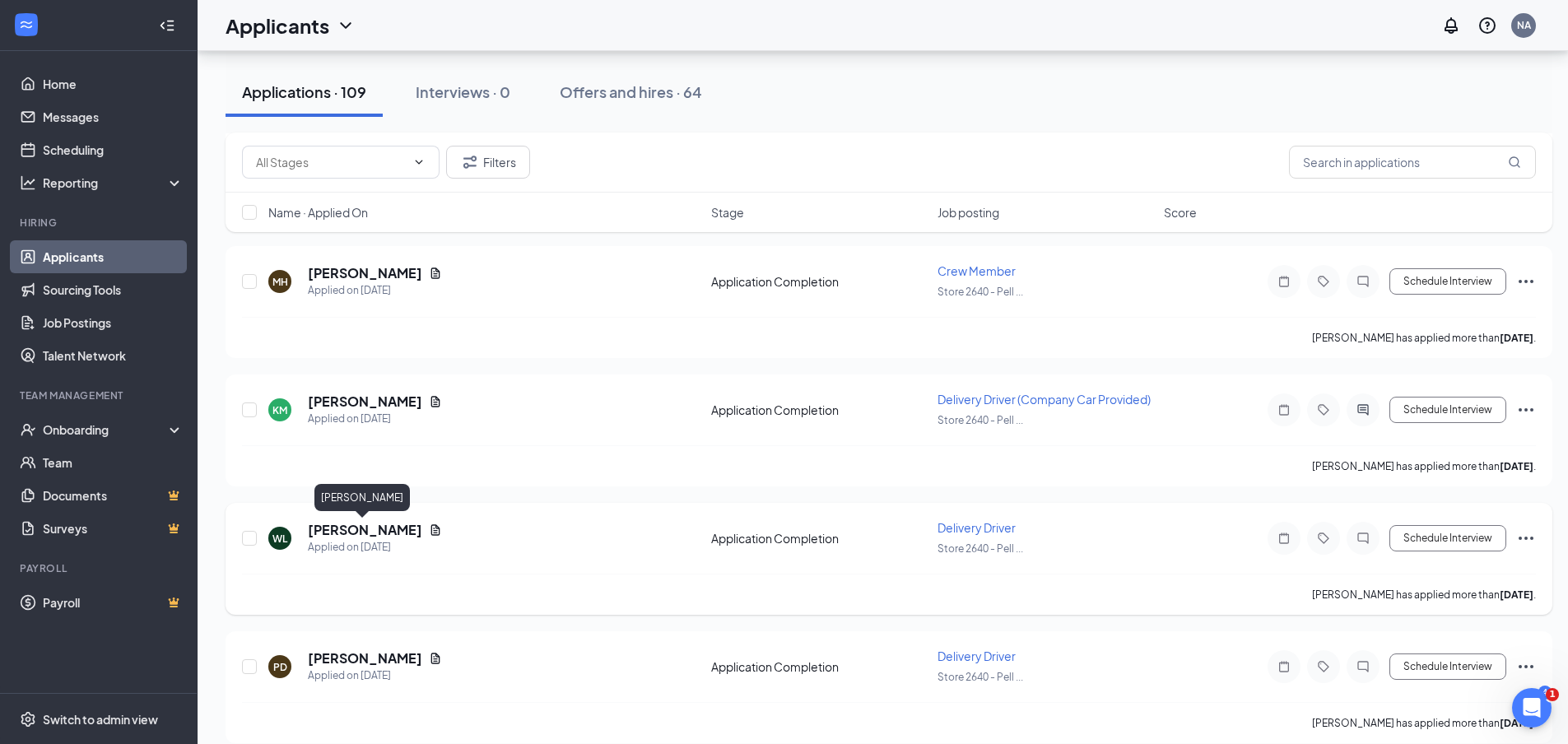
click at [370, 534] on h5 "[PERSON_NAME]" at bounding box center [365, 530] width 114 height 18
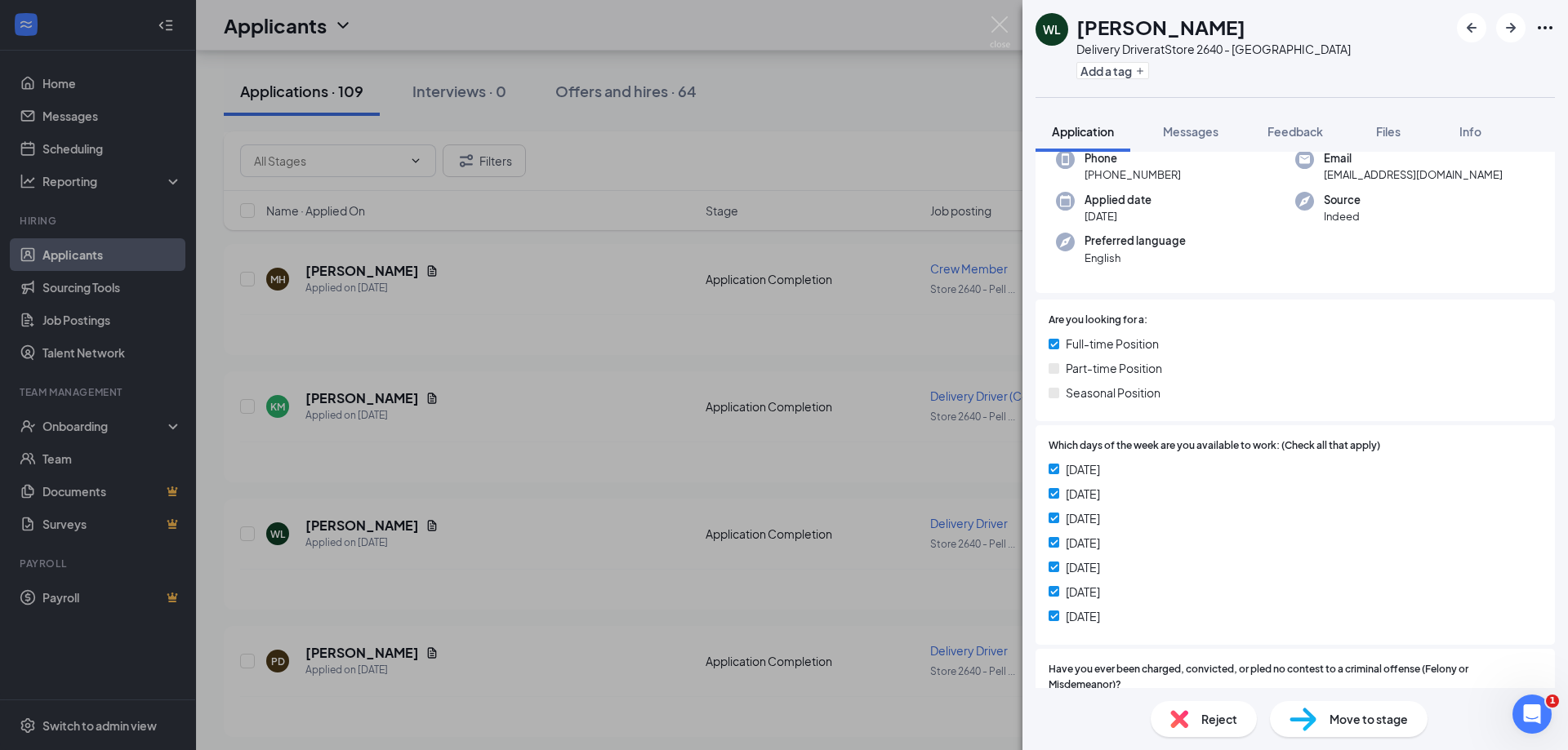
scroll to position [408, 0]
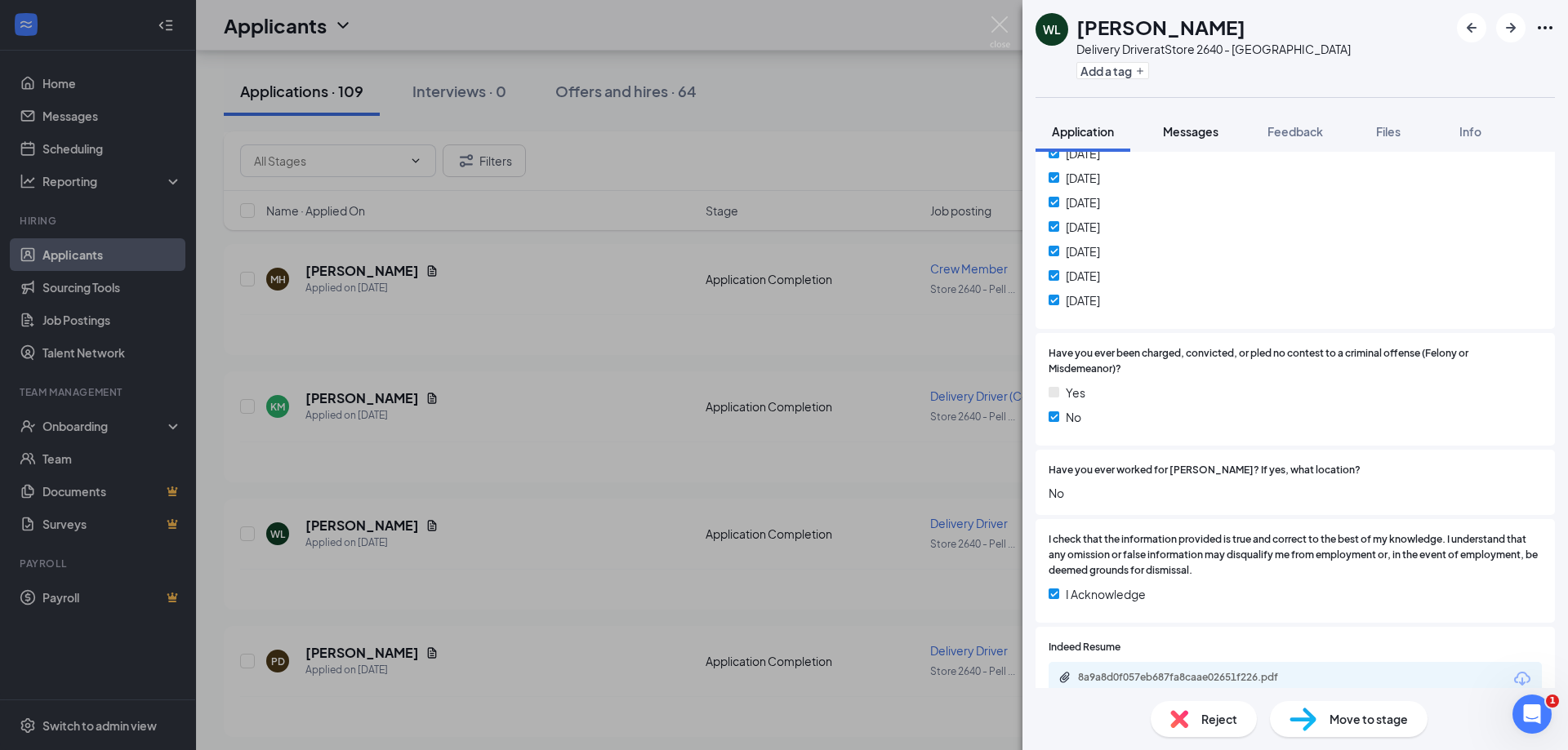
click at [1211, 136] on span "Messages" at bounding box center [1191, 131] width 56 height 15
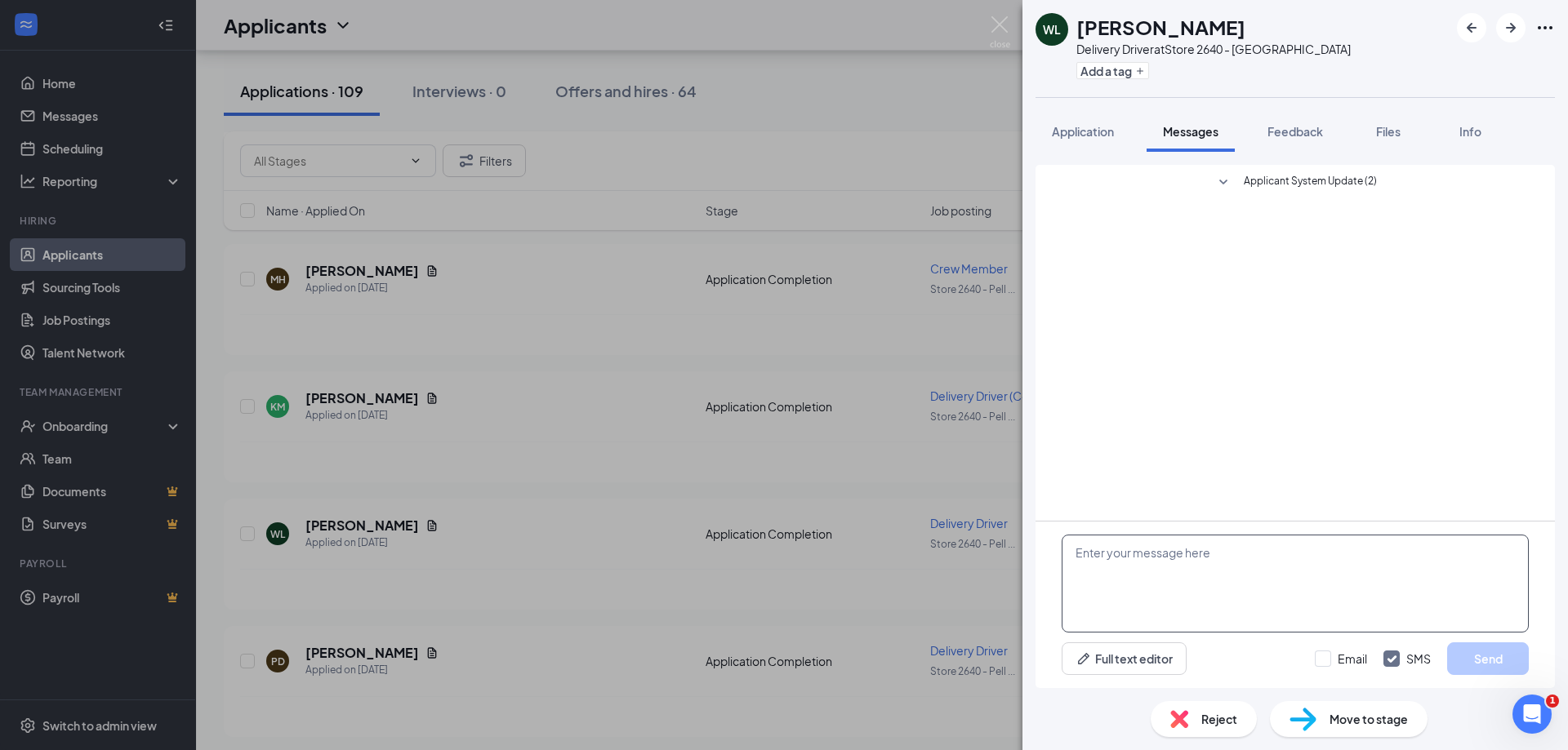
click at [1081, 554] on textarea at bounding box center [1295, 583] width 467 height 98
type textarea "Salutations, are you still interested in the driver position?"
click at [1473, 653] on button "Send" at bounding box center [1487, 659] width 81 height 33
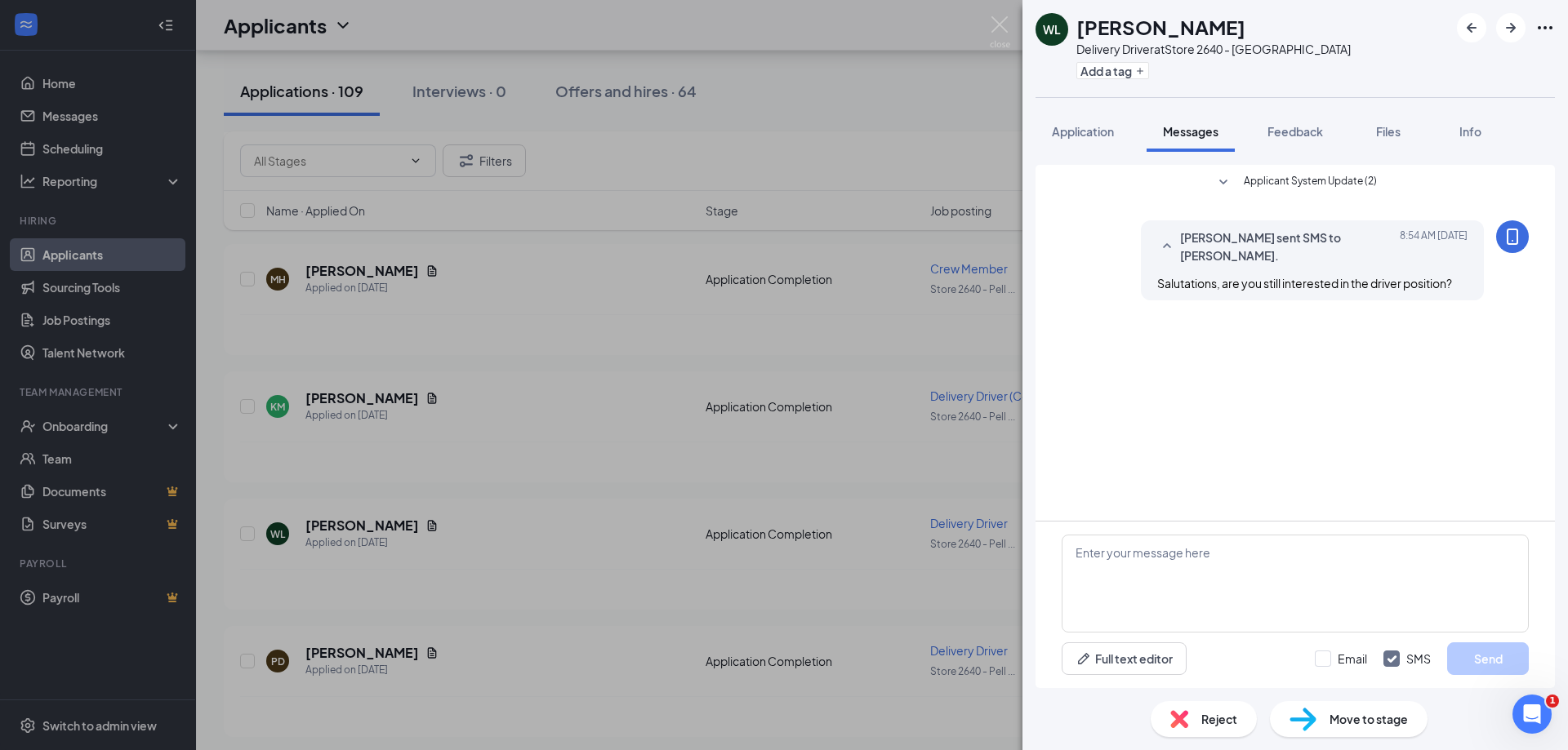
click at [486, 633] on div "[PERSON_NAME] Delivery Driver at Store 2640 - [GEOGRAPHIC_DATA] Add a tag Appli…" at bounding box center [784, 375] width 1568 height 750
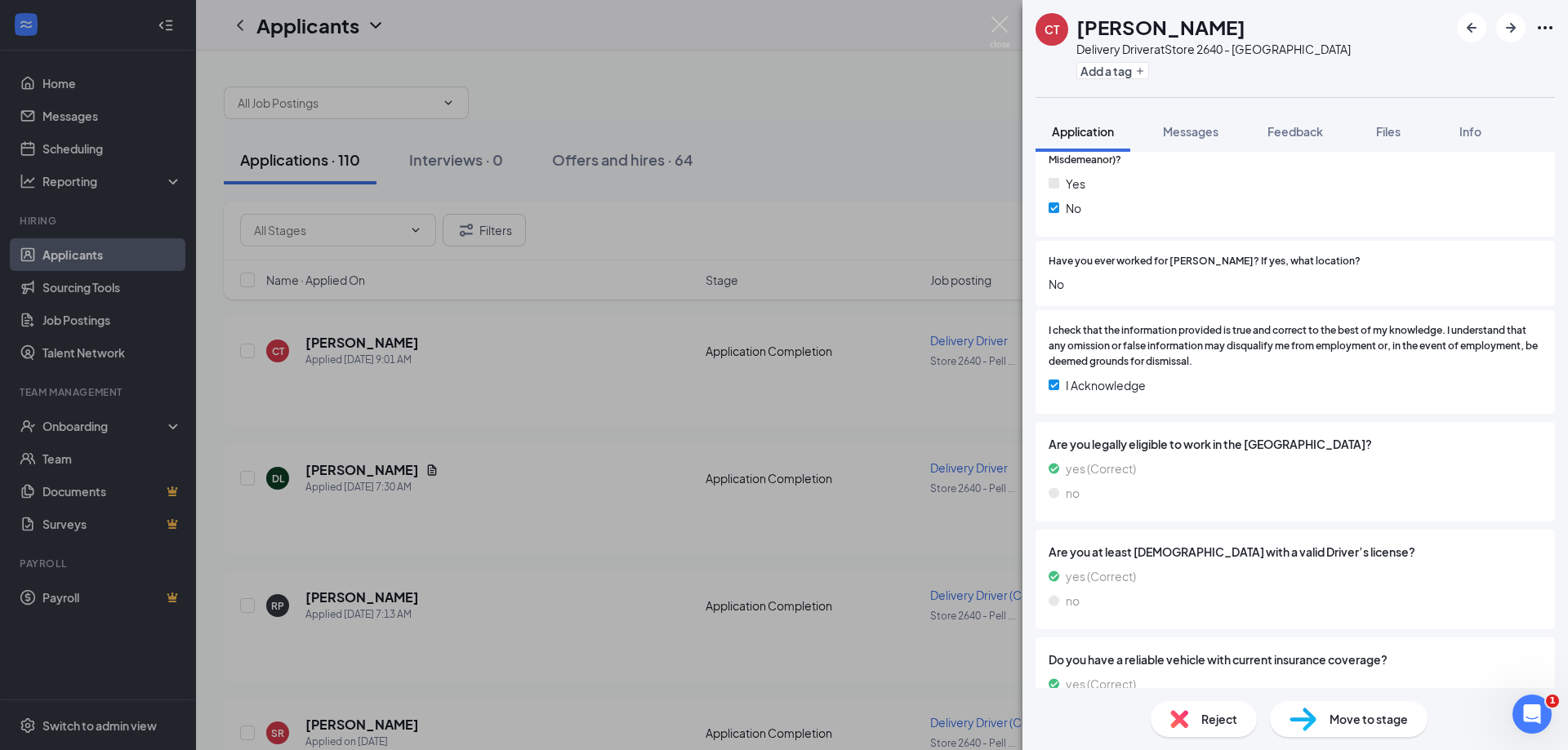
scroll to position [334, 0]
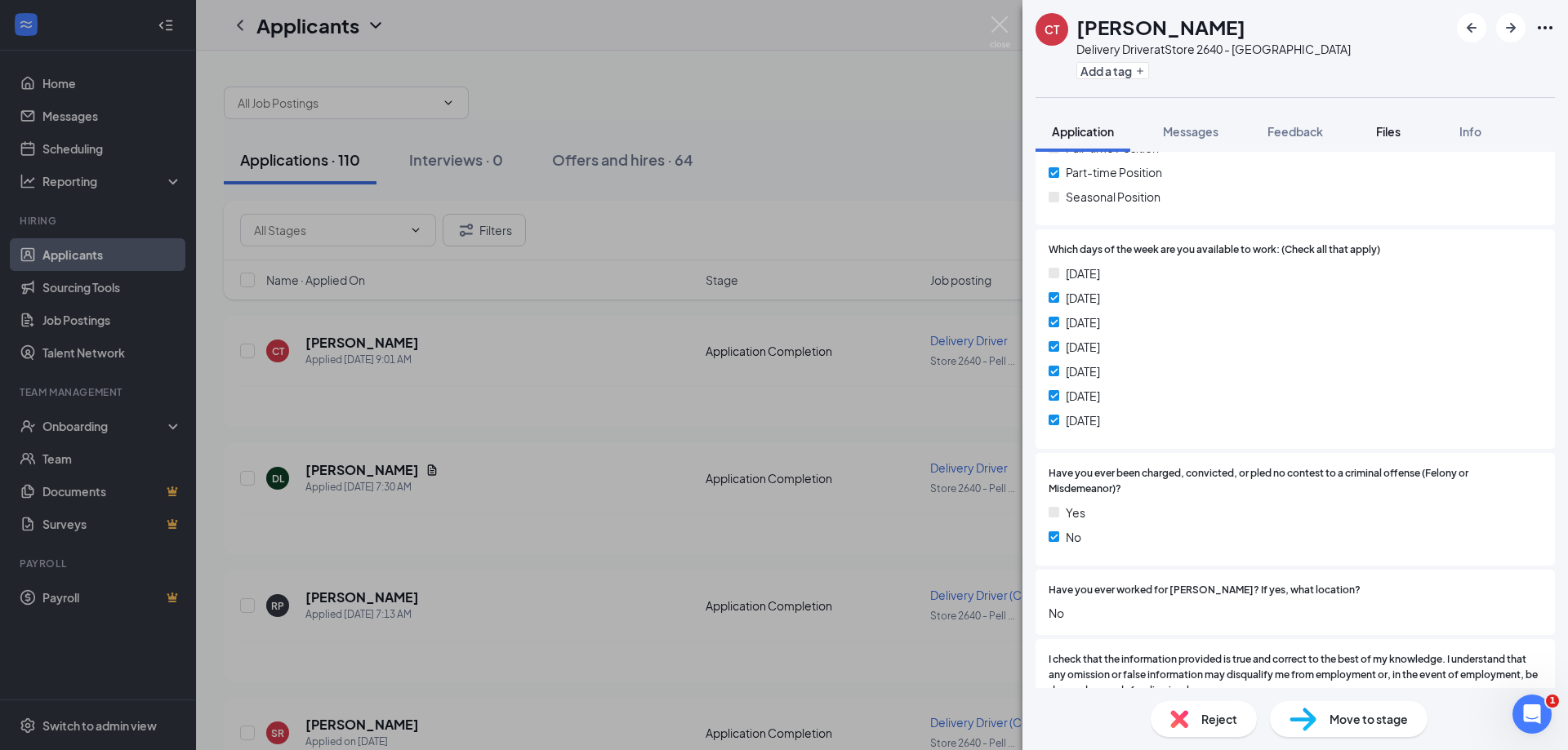
click at [1398, 128] on span "Files" at bounding box center [1388, 131] width 25 height 15
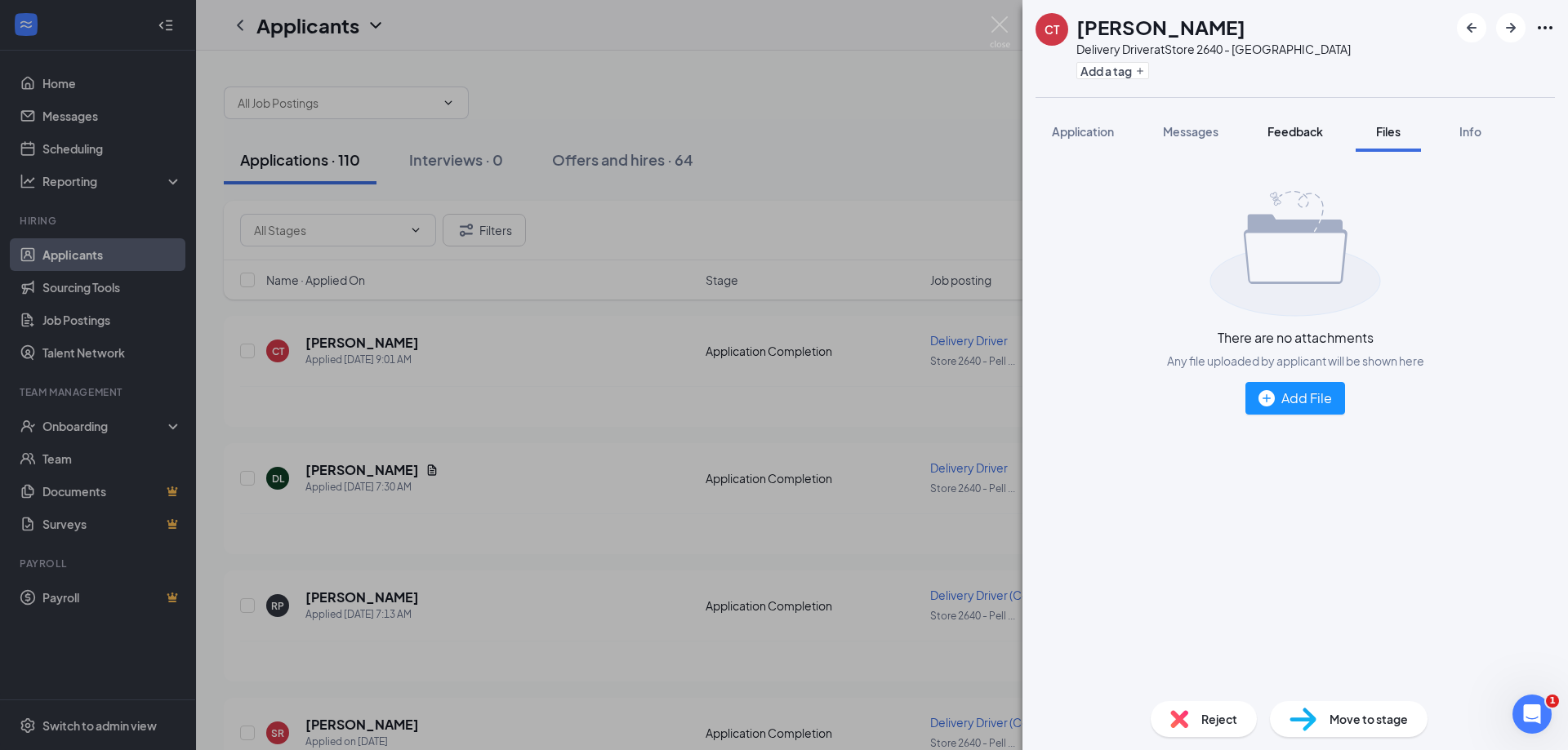
click at [1299, 132] on span "Feedback" at bounding box center [1295, 131] width 56 height 15
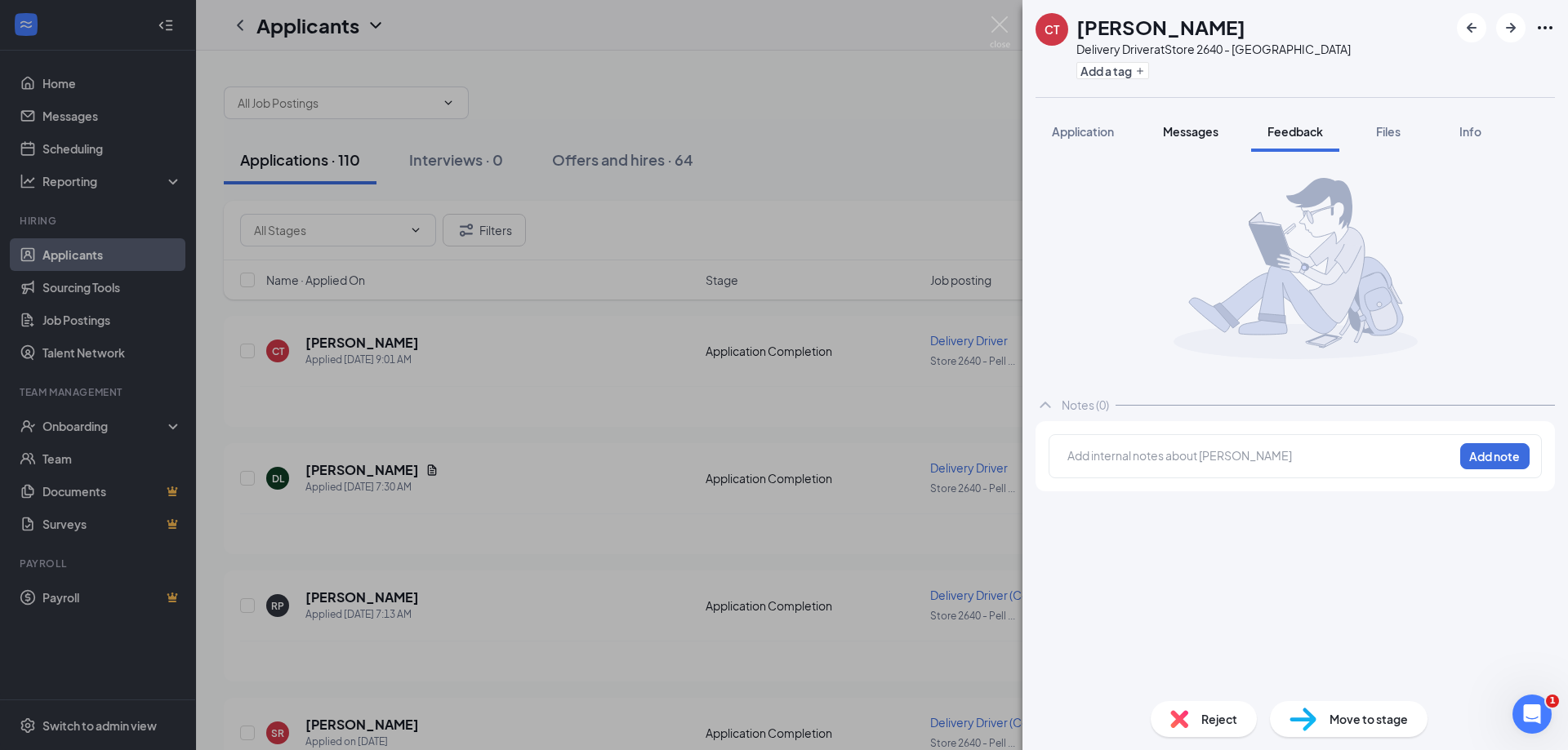
click at [1195, 133] on span "Messages" at bounding box center [1191, 131] width 56 height 15
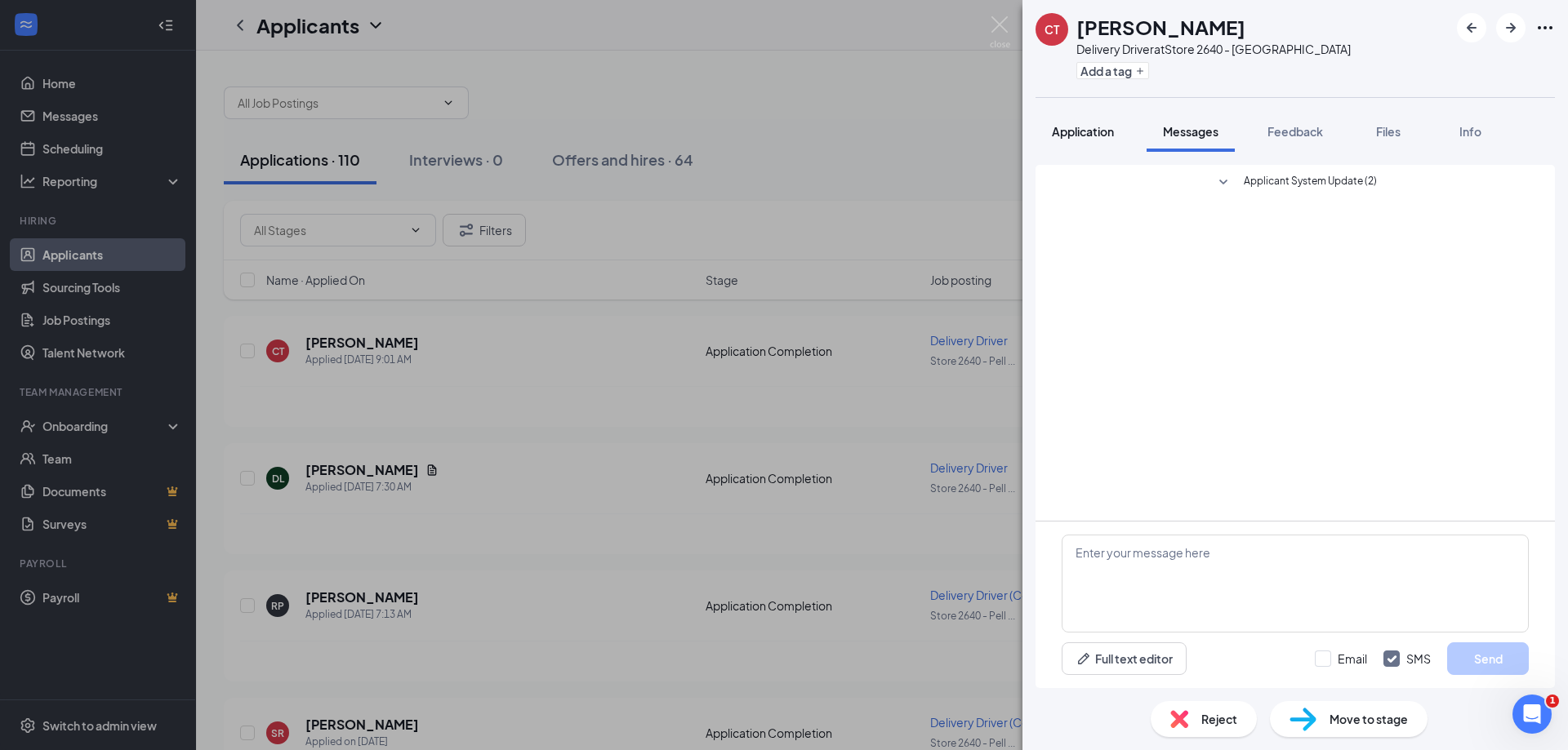
click at [1100, 132] on span "Application" at bounding box center [1083, 131] width 62 height 15
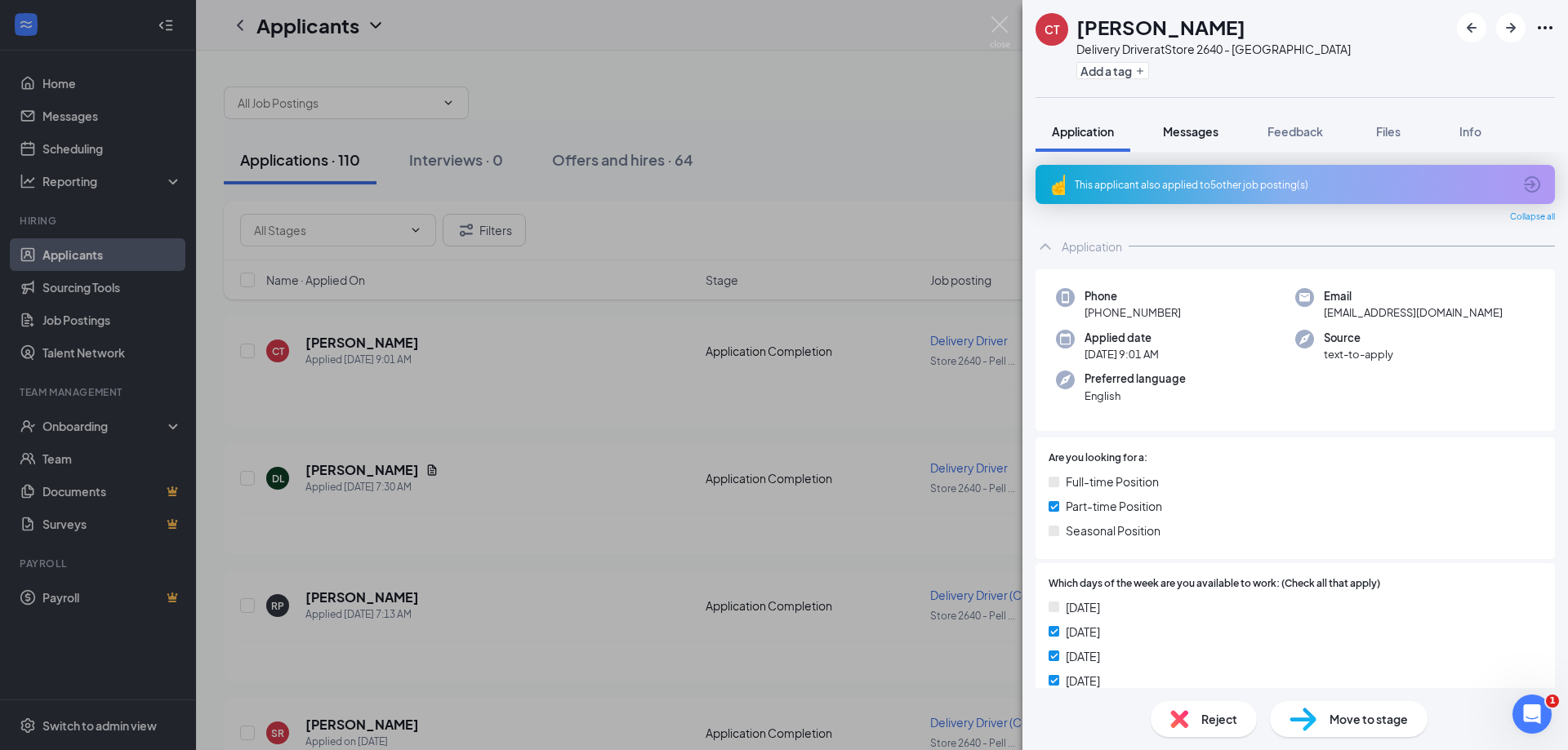
click at [1168, 136] on span "Messages" at bounding box center [1191, 131] width 56 height 15
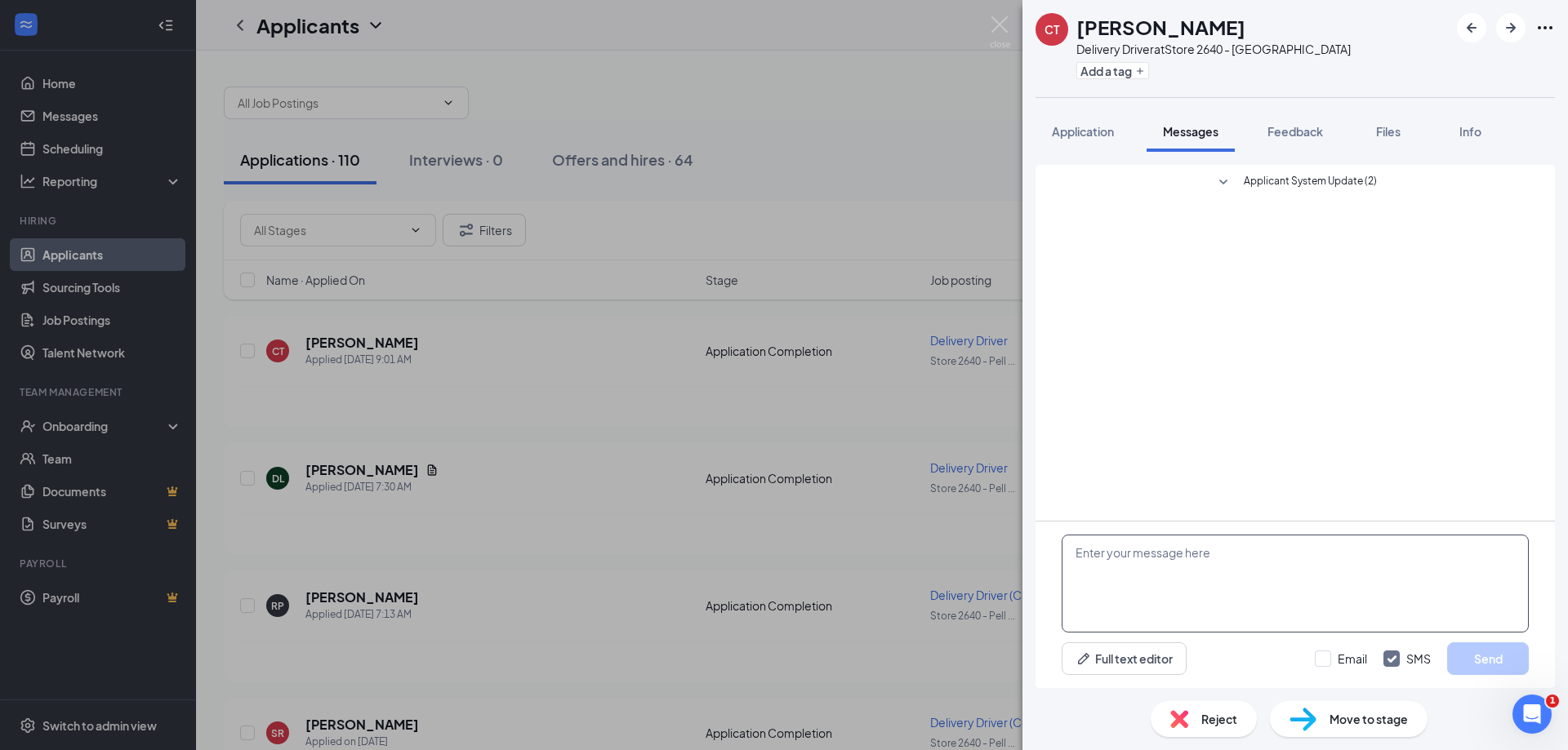
click at [1114, 552] on textarea at bounding box center [1295, 583] width 467 height 98
click at [1178, 557] on textarea "can you be at the satore at 2pm?" at bounding box center [1295, 583] width 467 height 98
click at [1263, 553] on textarea "can you be at the store at 2pm?" at bounding box center [1295, 583] width 467 height 98
click at [1076, 550] on textarea "can you be at the store at 2pm? Bring documents (2 forms of i.d) and proof of i…" at bounding box center [1295, 583] width 467 height 98
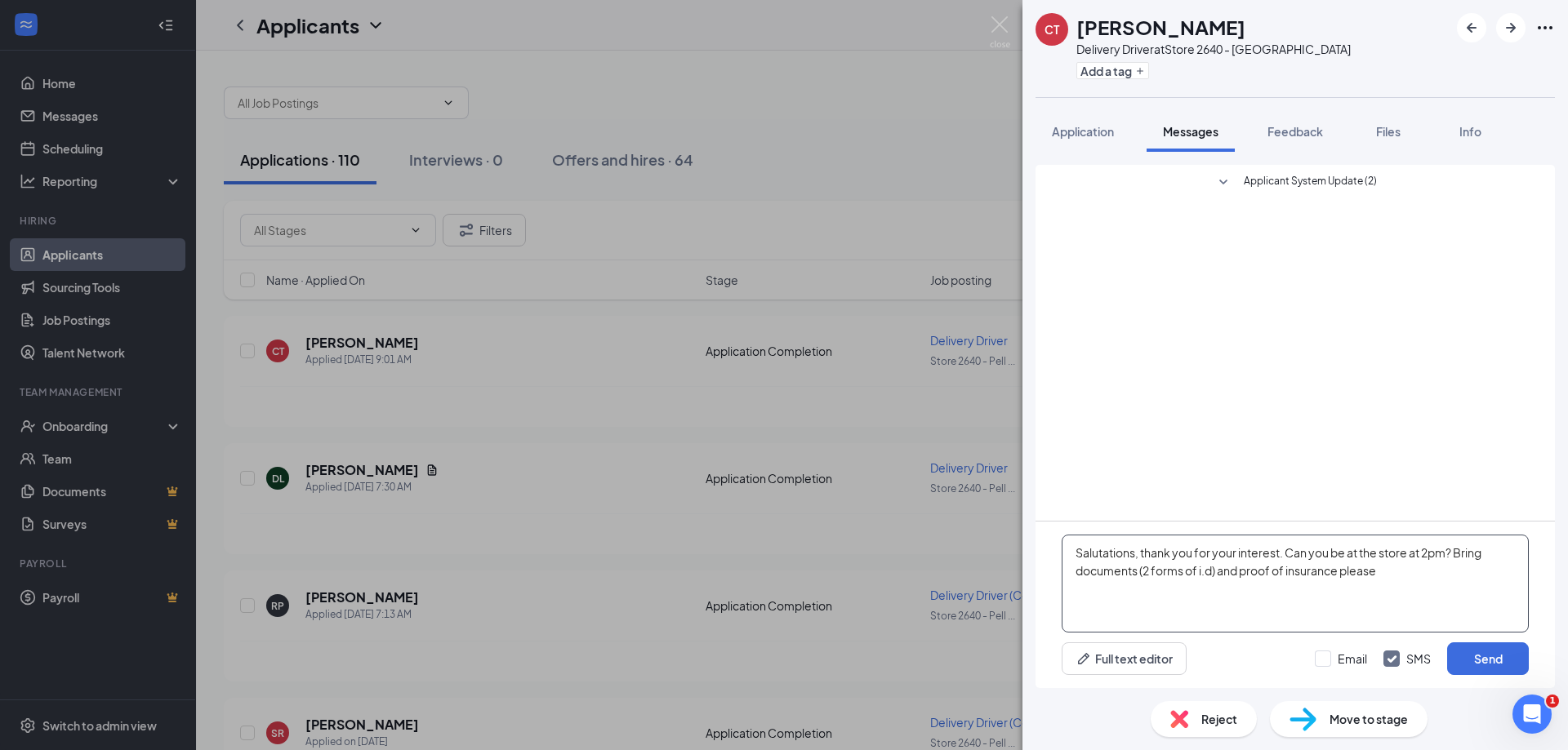
click at [1390, 579] on textarea "Salutations, thank you for your interest. Can you be at the store at 2pm? Bring…" at bounding box center [1295, 583] width 467 height 98
type textarea "Salutations, thank you for your interest. Can you be at the store at 2pm? Bring…"
click at [1506, 664] on button "Send" at bounding box center [1487, 659] width 81 height 33
